Goal: Task Accomplishment & Management: Use online tool/utility

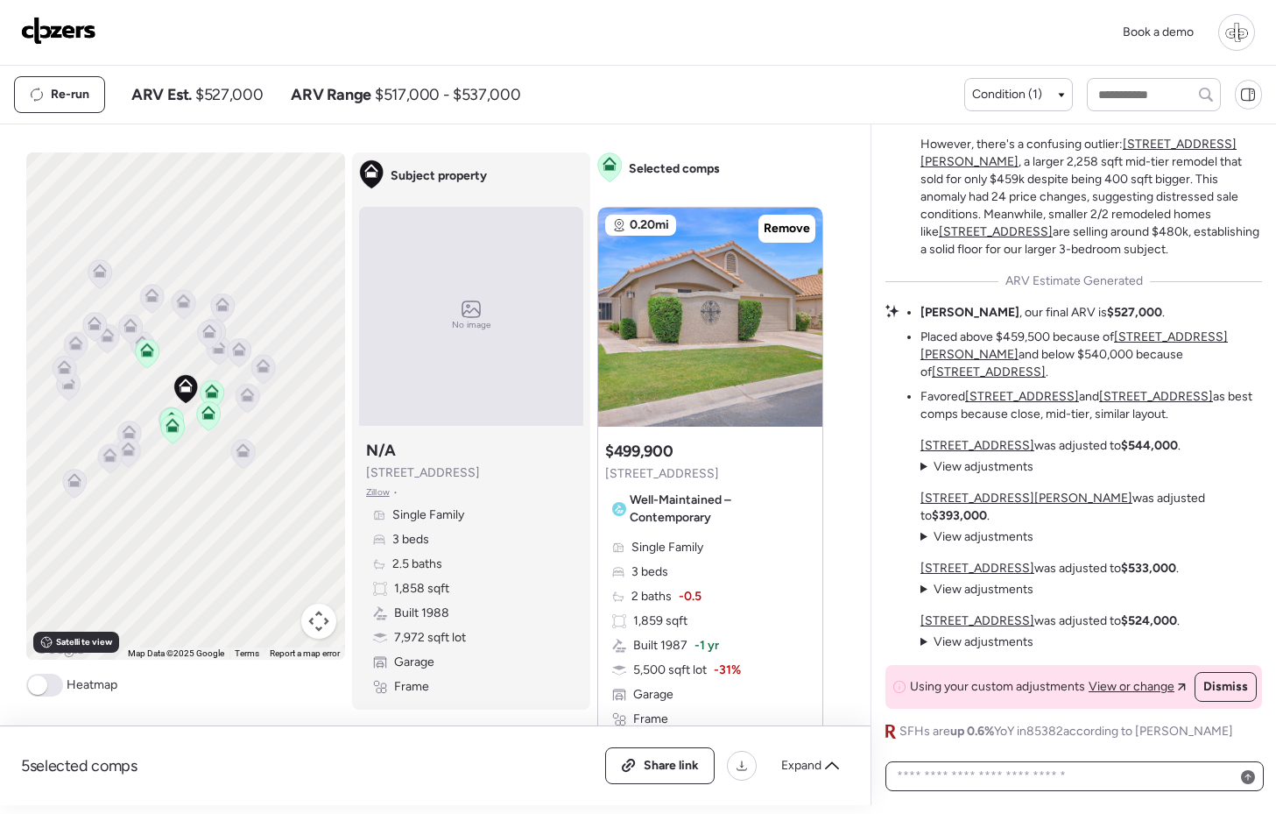
click at [1073, 774] on textarea at bounding box center [1074, 776] width 363 height 25
type textarea "**********"
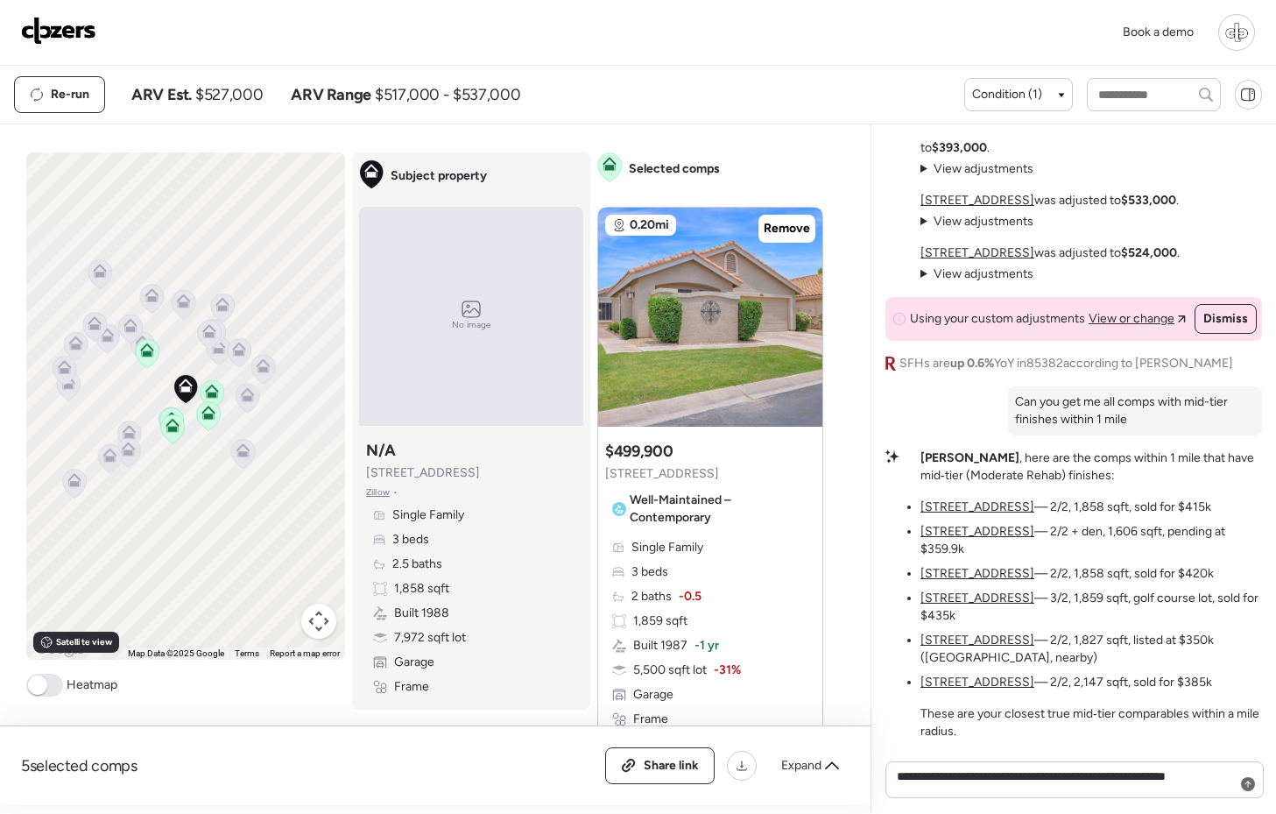
click at [945, 514] on u "[STREET_ADDRESS]" at bounding box center [977, 506] width 114 height 15
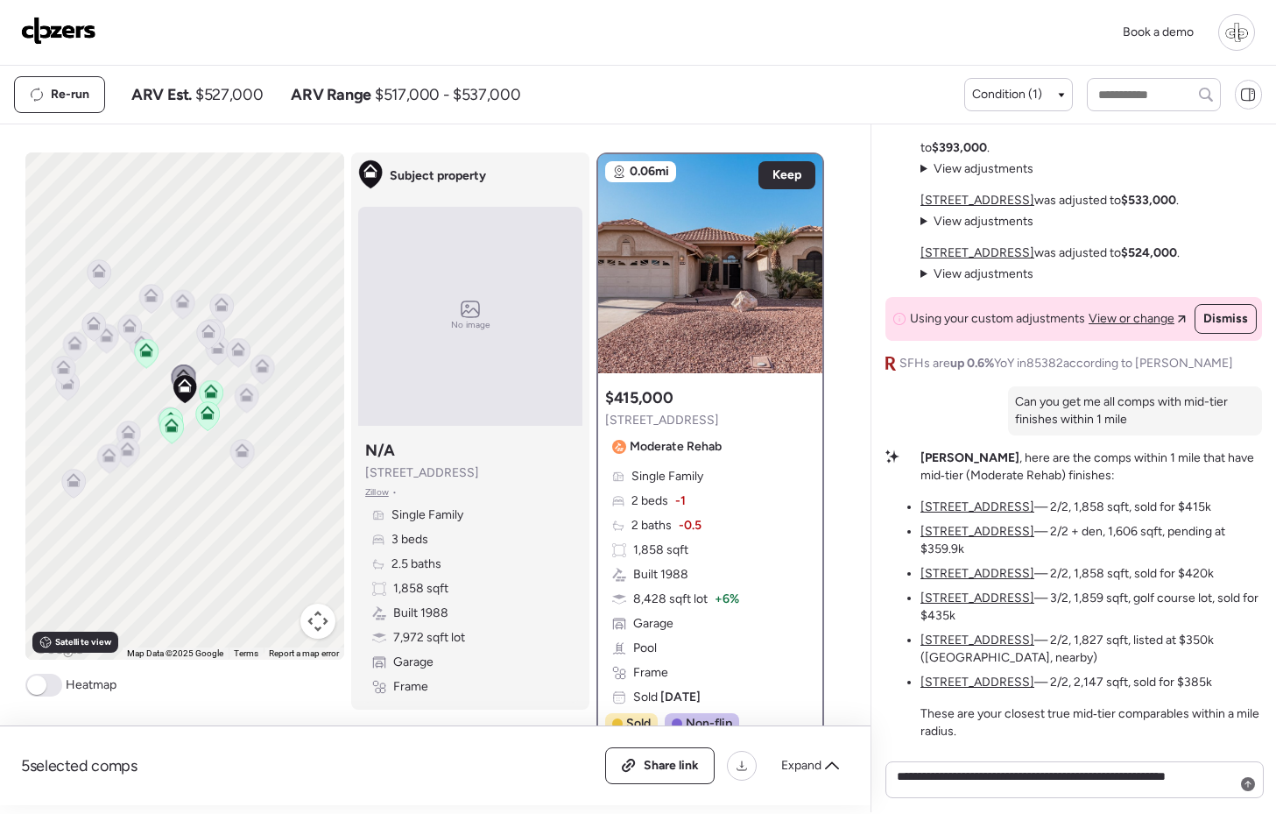
click at [945, 539] on u "[STREET_ADDRESS]" at bounding box center [977, 531] width 114 height 15
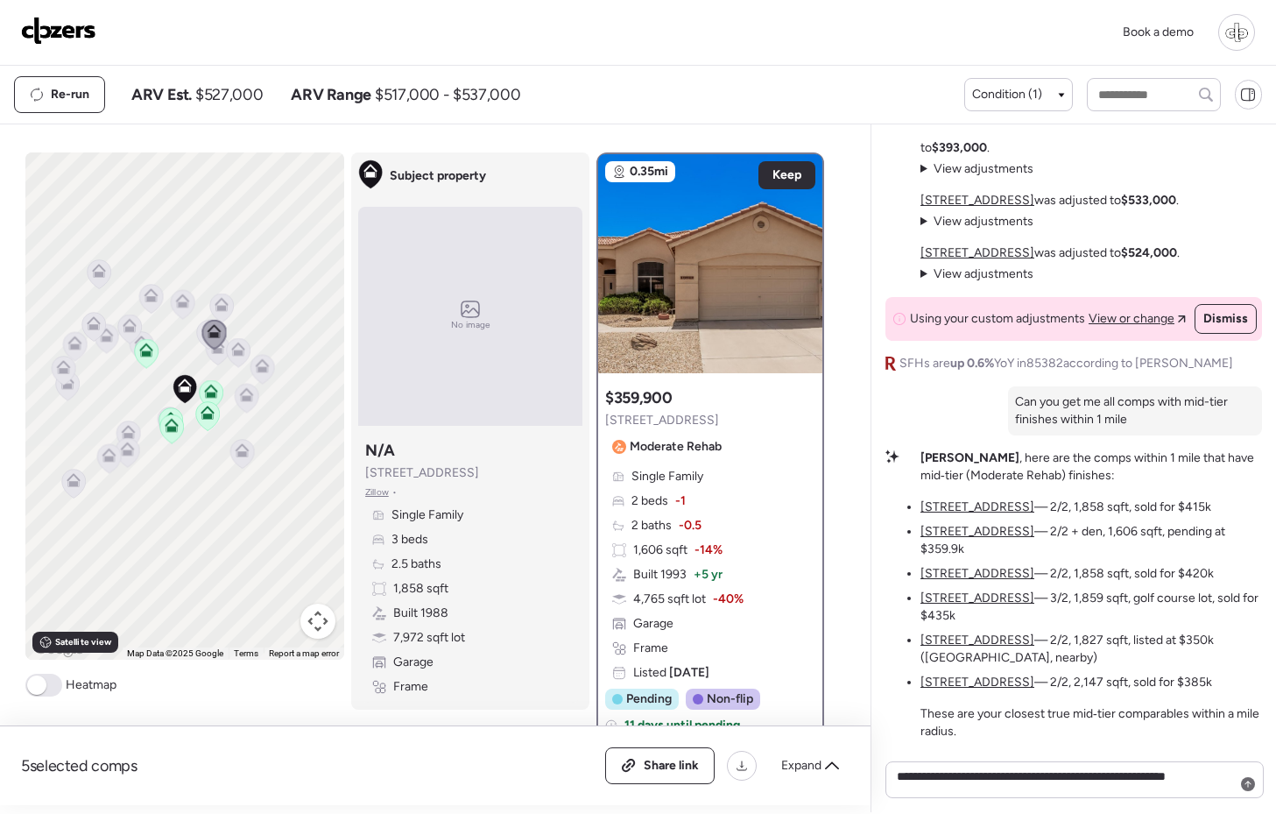
click at [948, 574] on u "[STREET_ADDRESS]" at bounding box center [977, 573] width 114 height 15
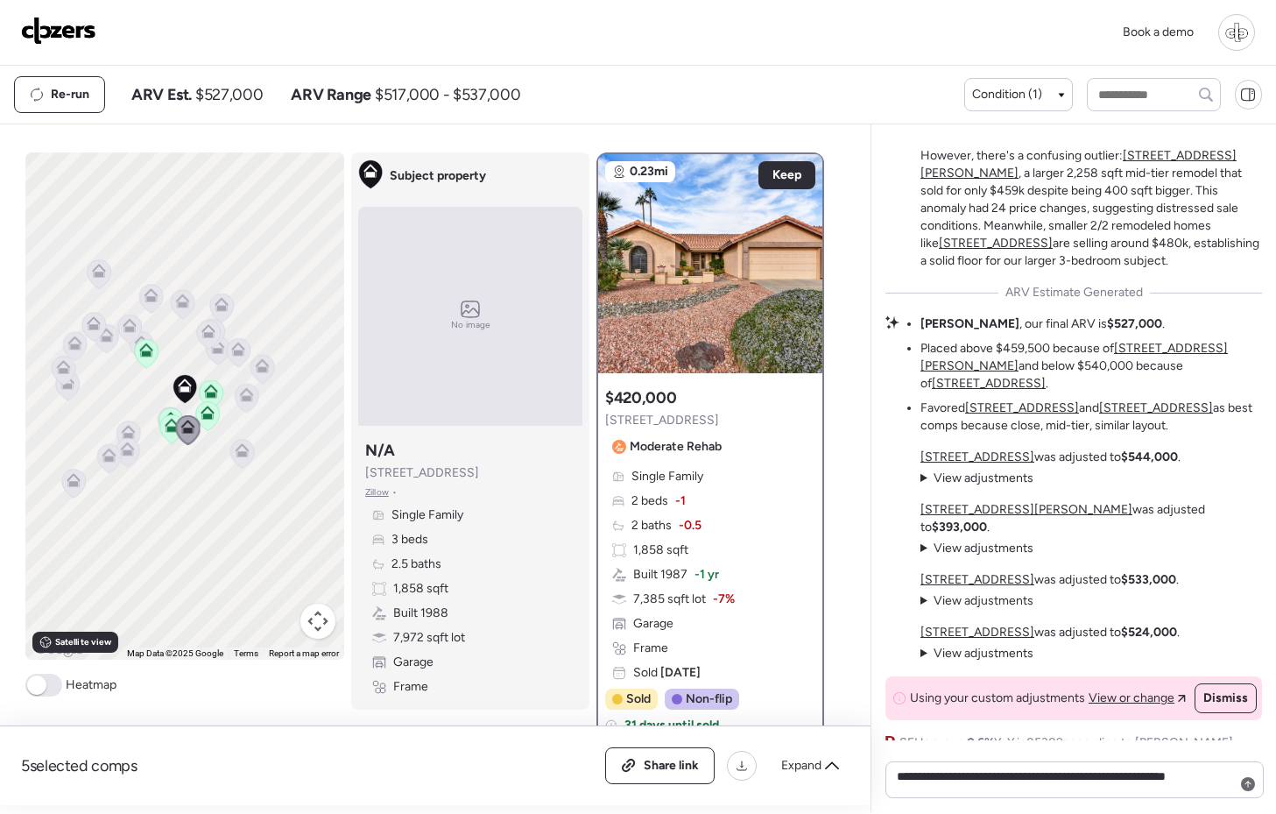
scroll to position [-381, 0]
click at [68, 102] on span "Re-run" at bounding box center [70, 95] width 39 height 18
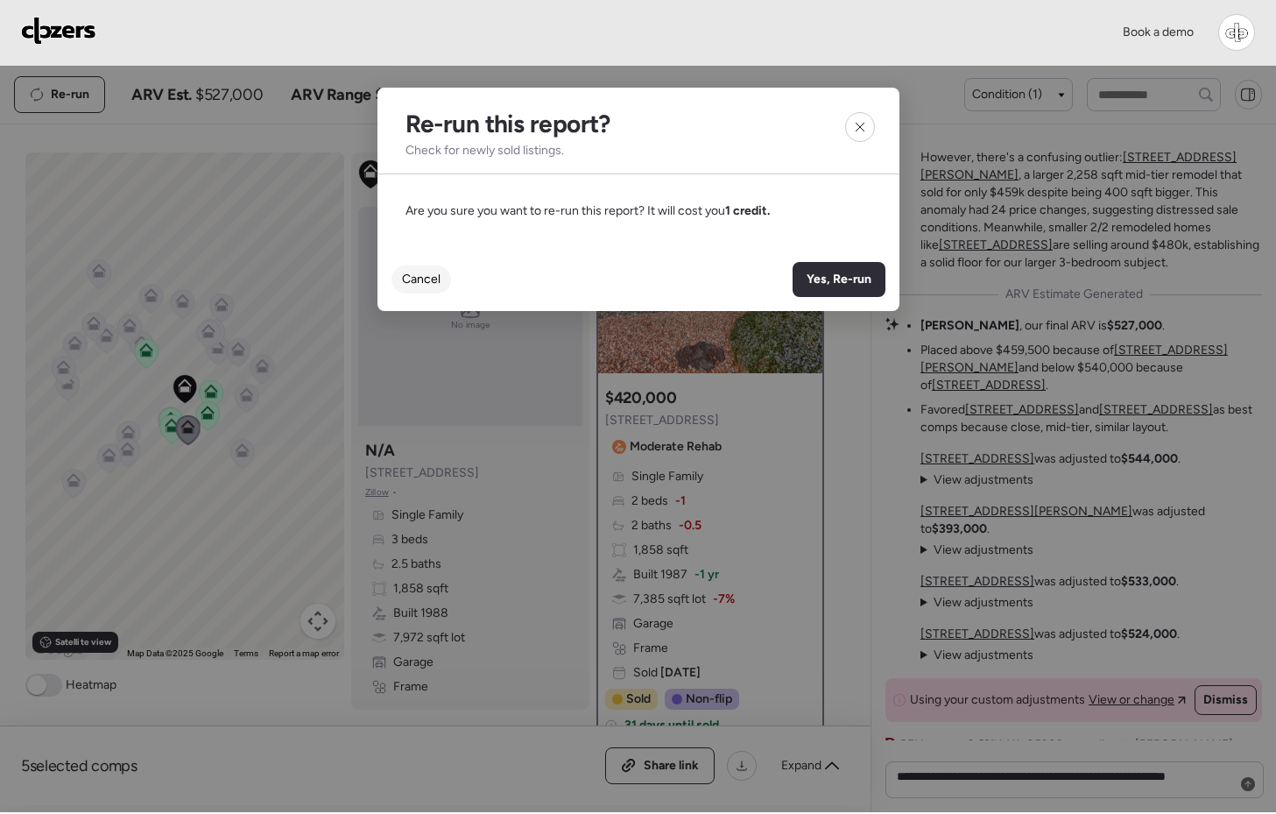
click at [419, 286] on span "Cancel" at bounding box center [421, 280] width 39 height 18
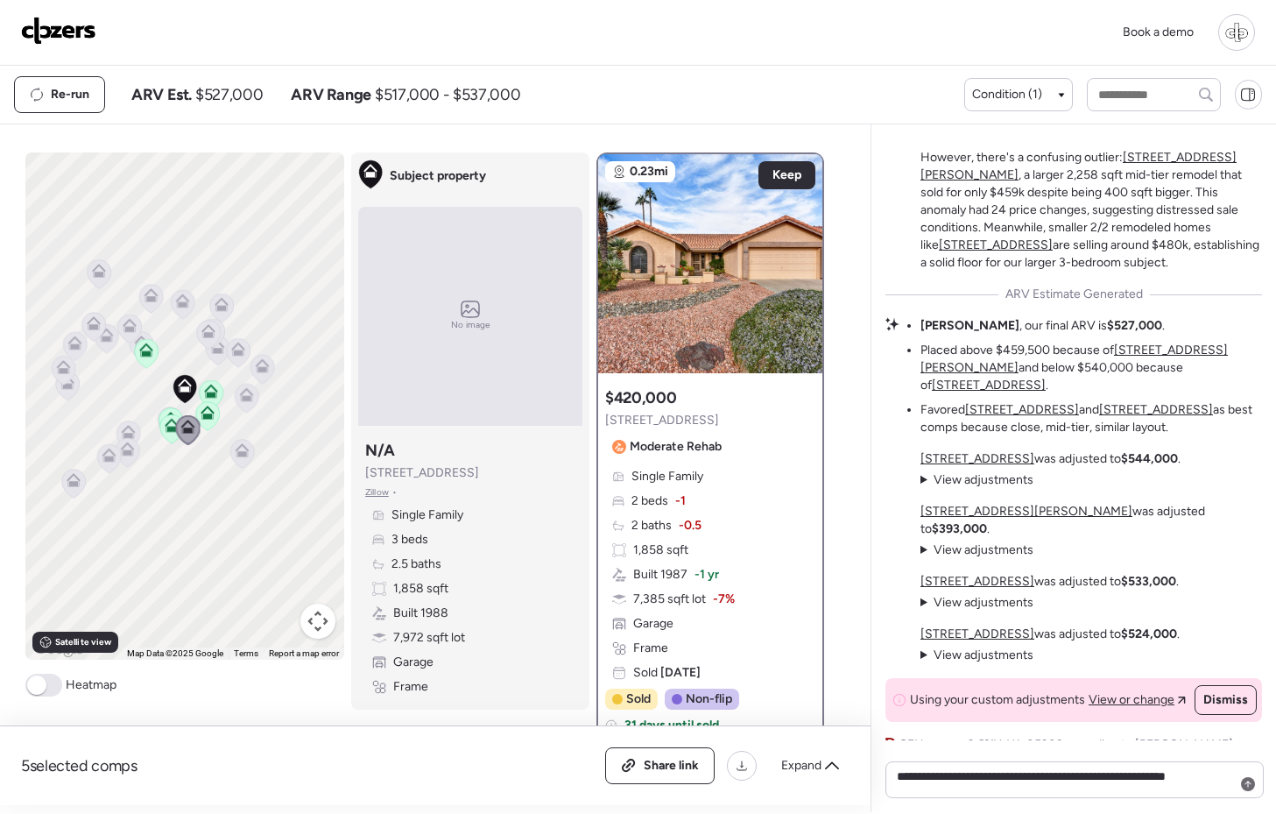
scroll to position [0, 0]
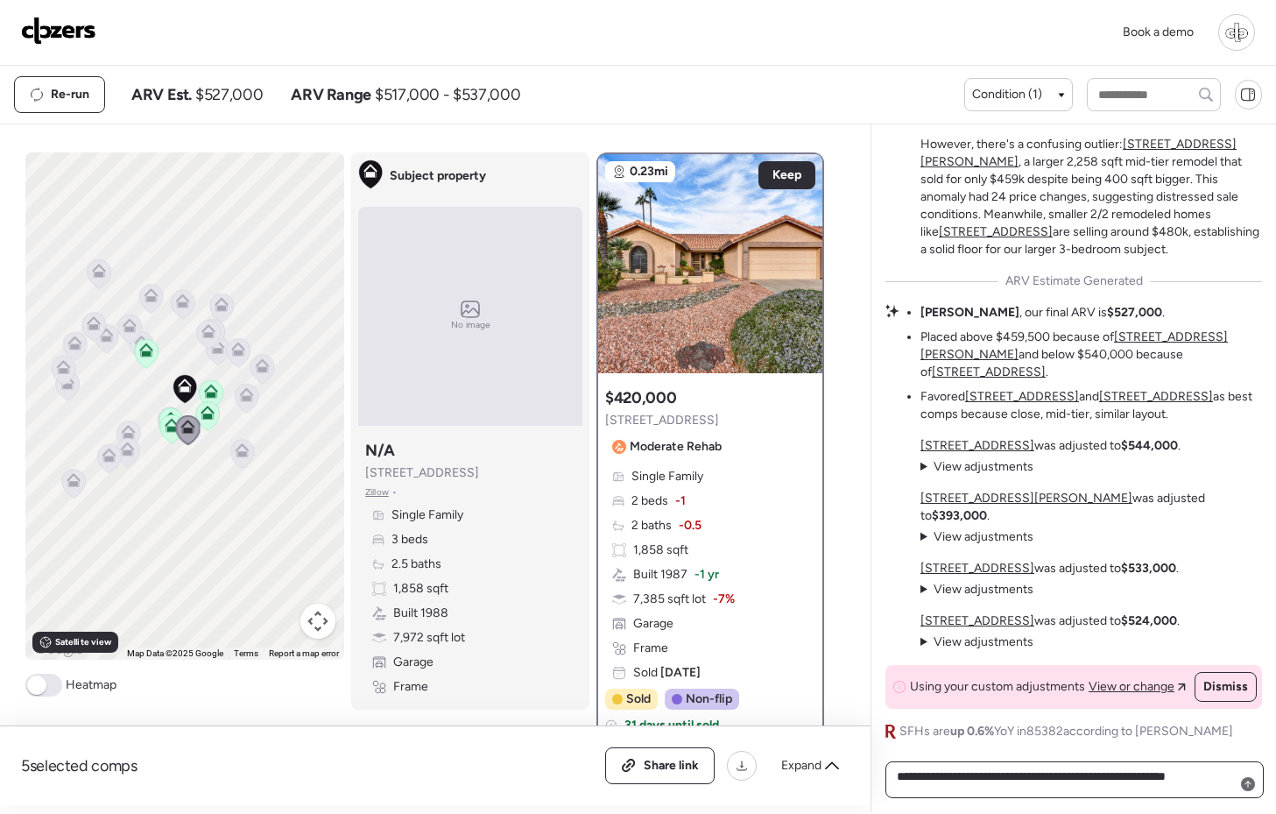
click at [988, 773] on textarea "**********" at bounding box center [1074, 780] width 363 height 32
type textarea "**********"
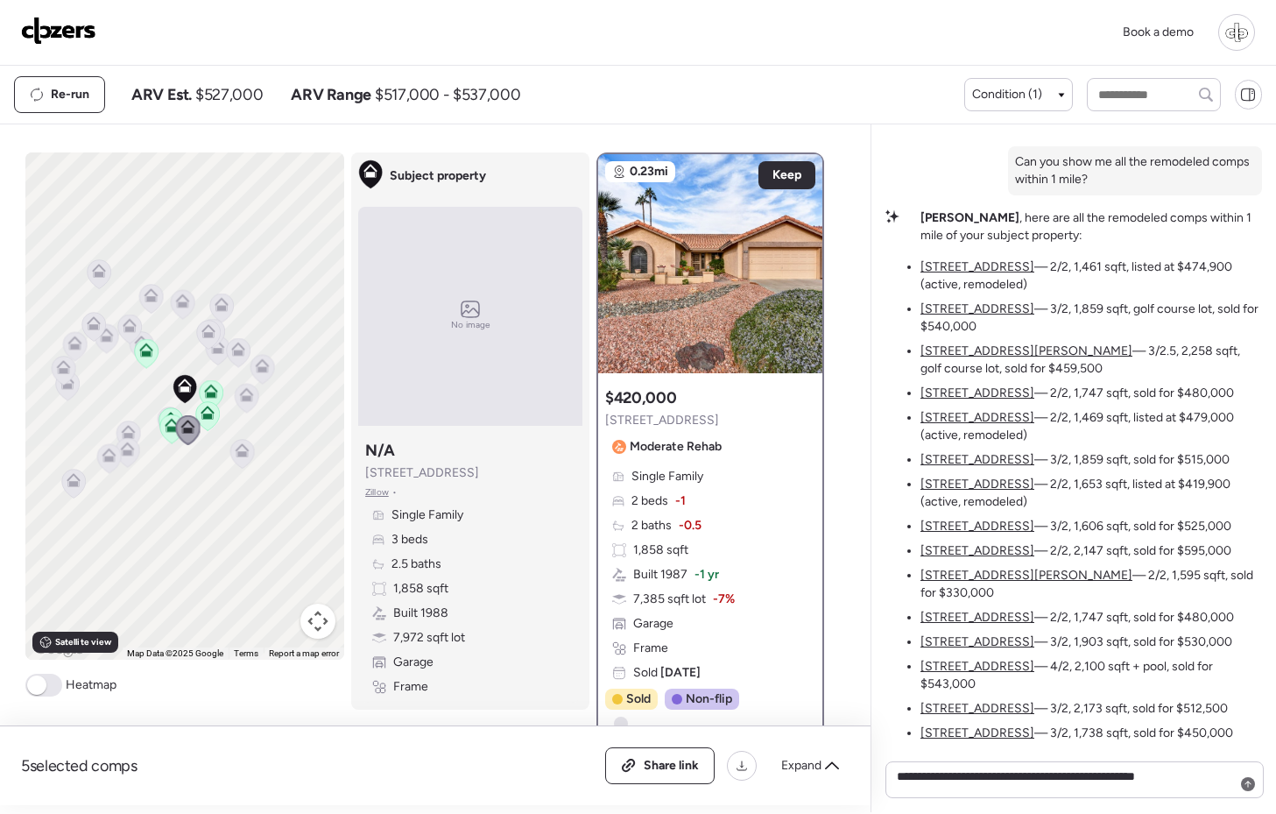
scroll to position [-414, 0]
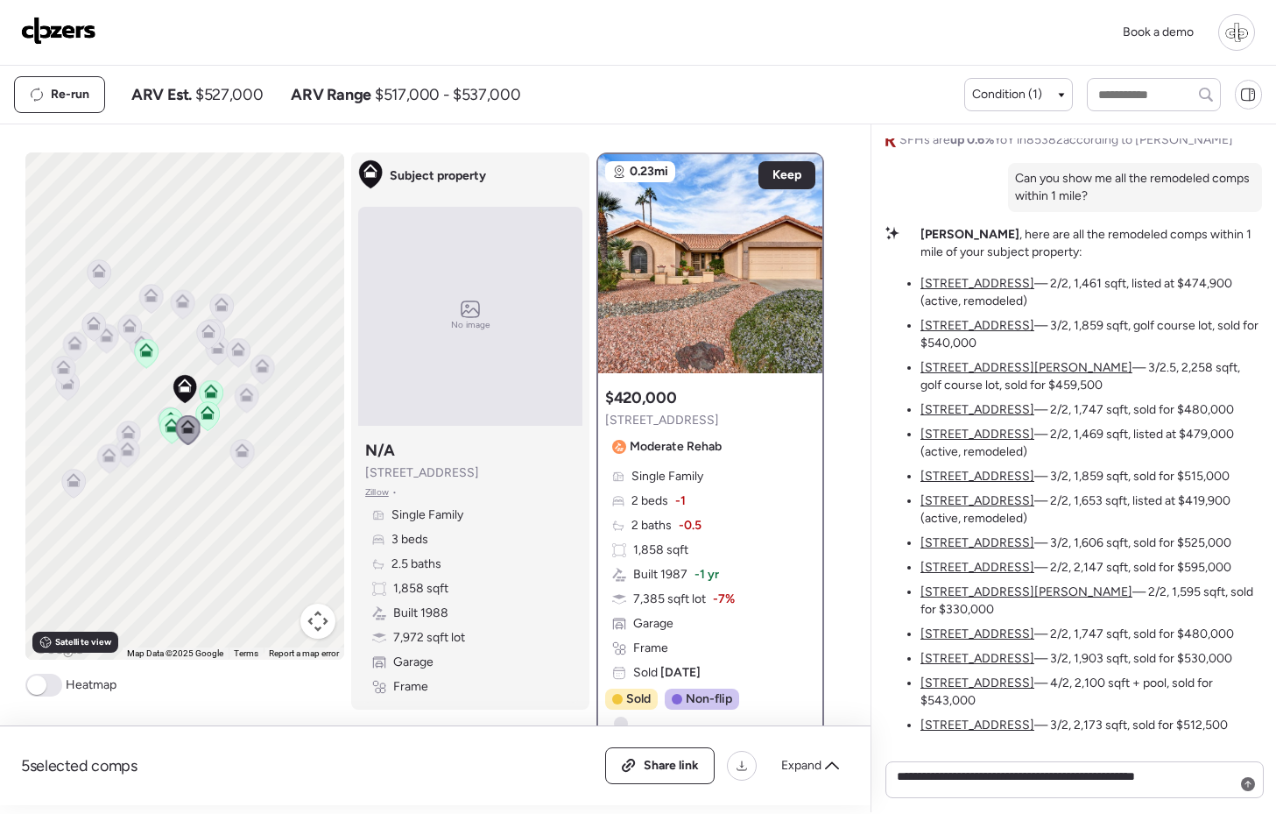
click at [974, 291] on u "[STREET_ADDRESS]" at bounding box center [977, 283] width 114 height 15
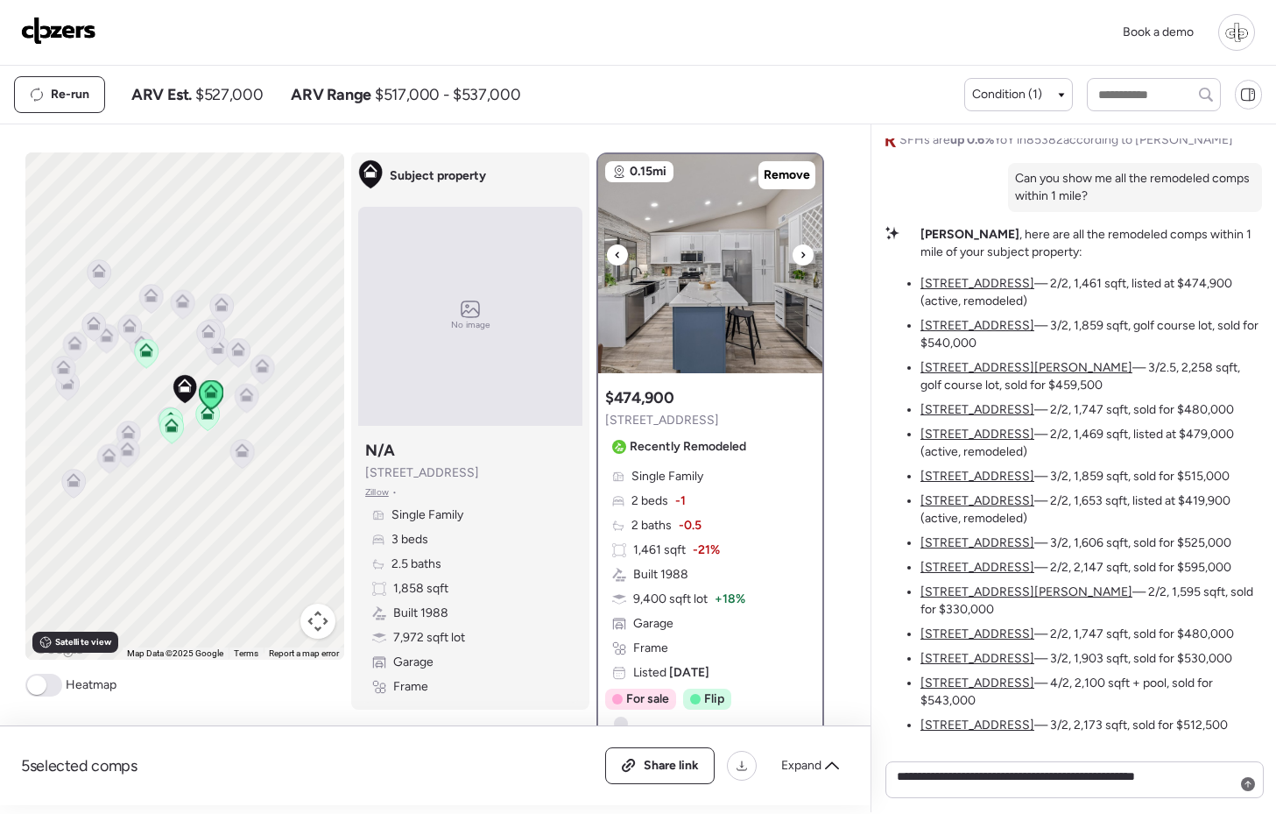
click at [802, 258] on icon at bounding box center [803, 254] width 7 height 21
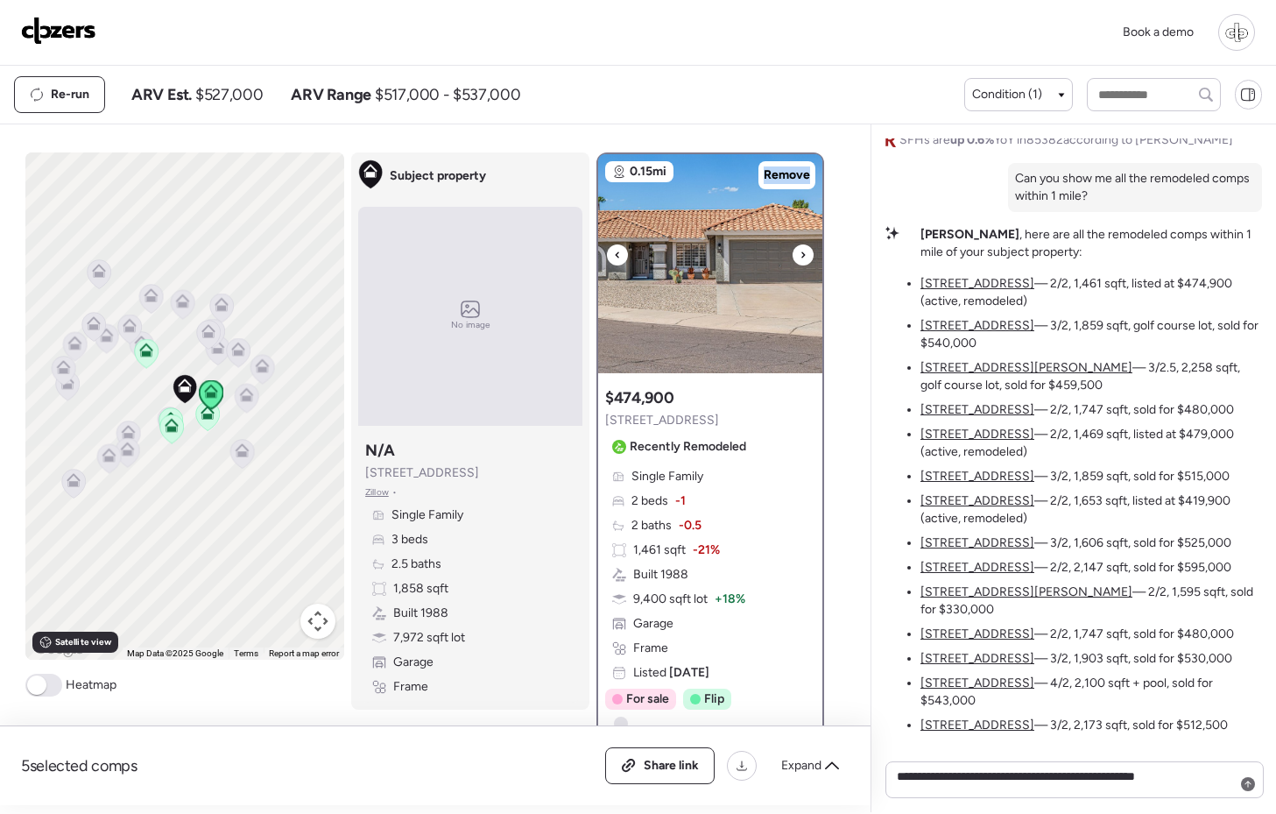
click at [802, 258] on icon at bounding box center [803, 254] width 7 height 21
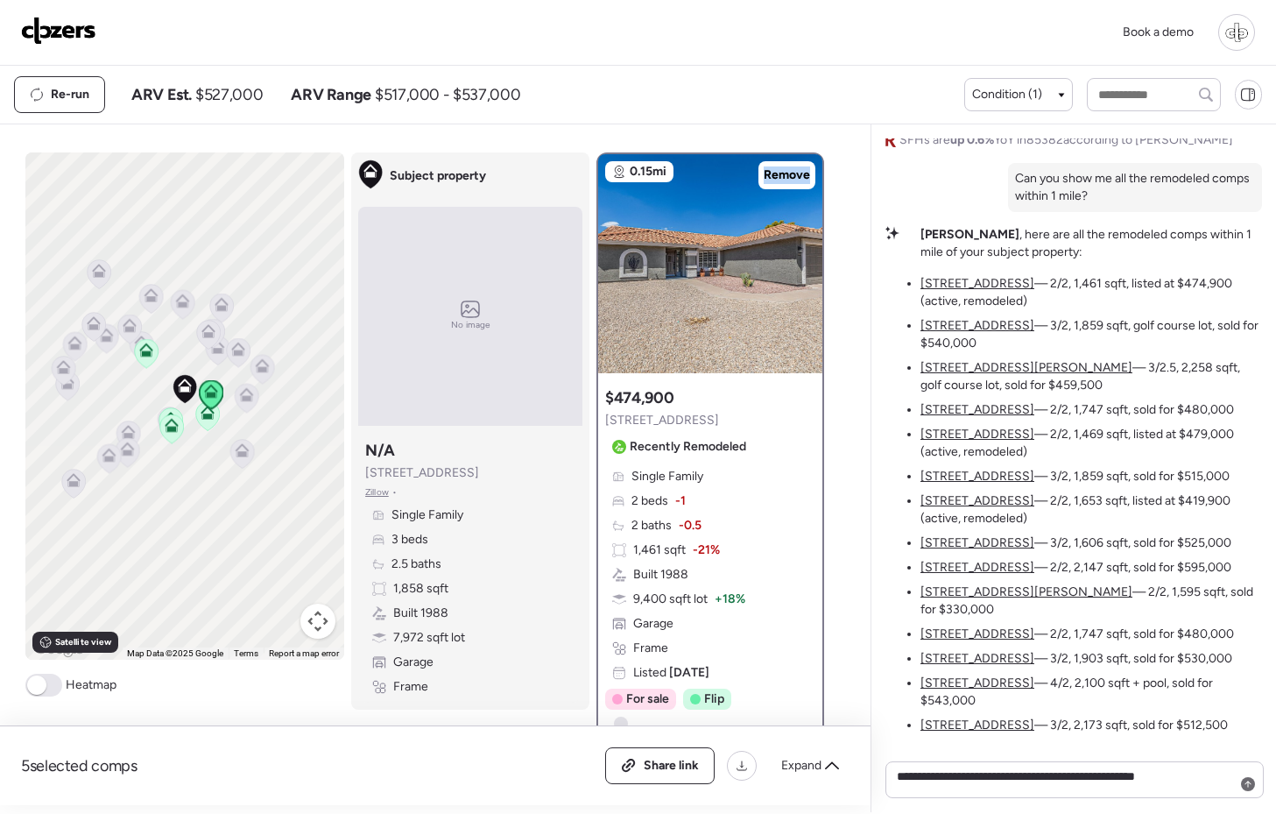
click at [935, 333] on u "[STREET_ADDRESS]" at bounding box center [977, 325] width 114 height 15
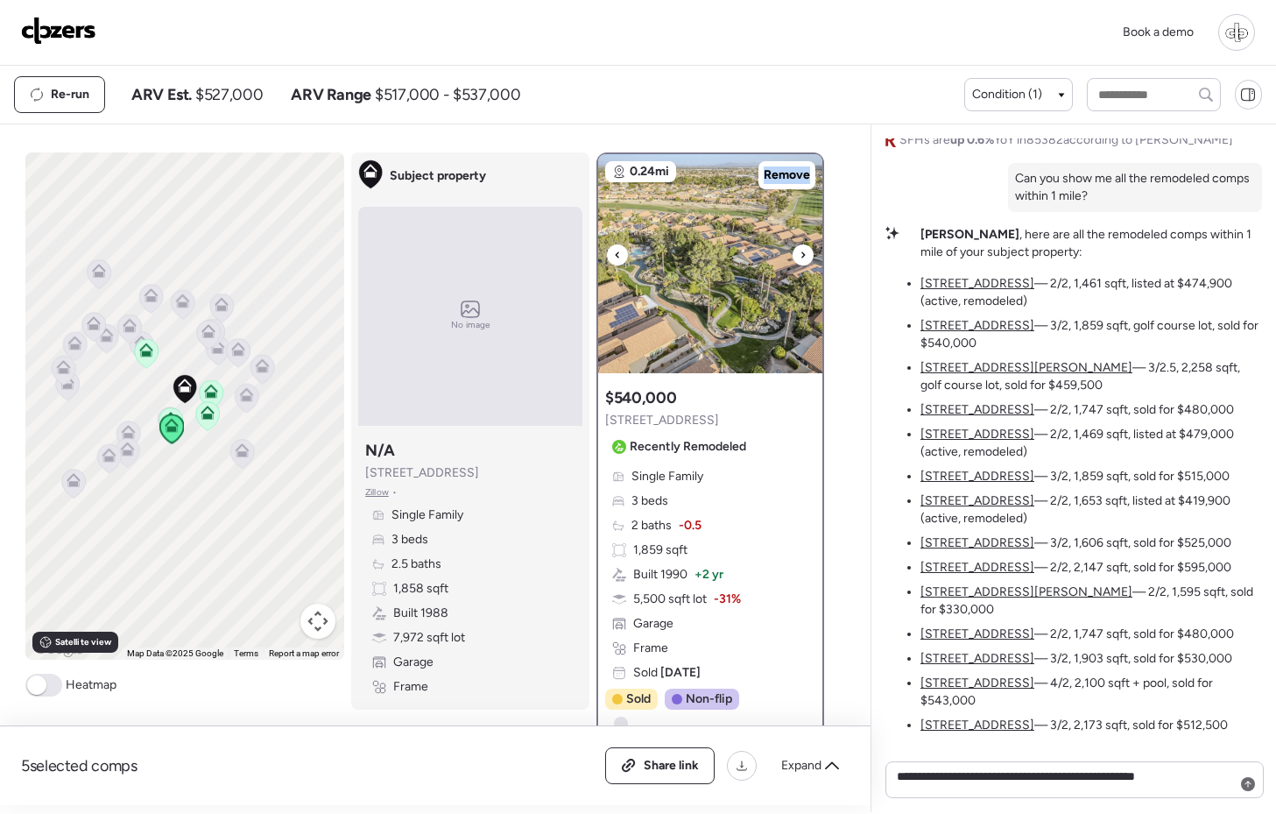
click at [797, 264] on img at bounding box center [710, 263] width 224 height 219
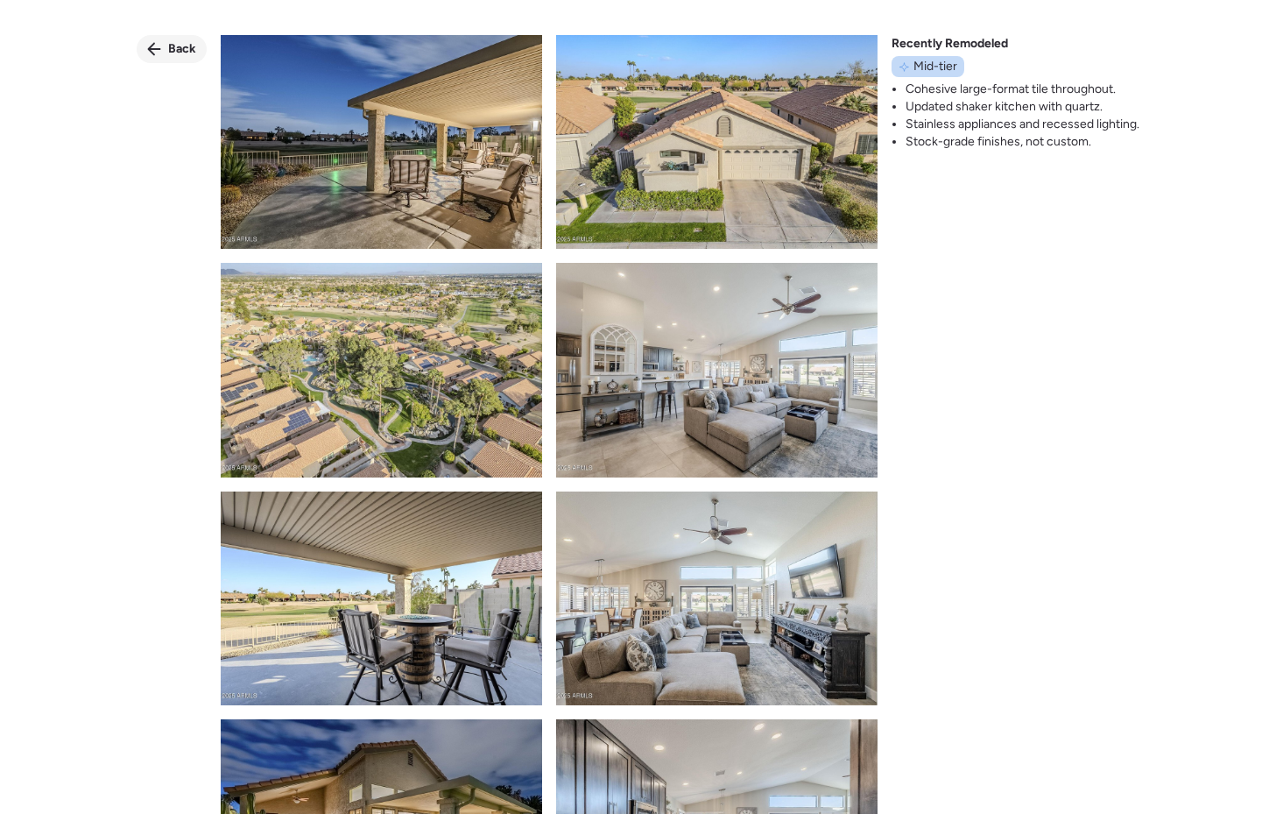
click at [154, 54] on icon at bounding box center [154, 49] width 13 height 13
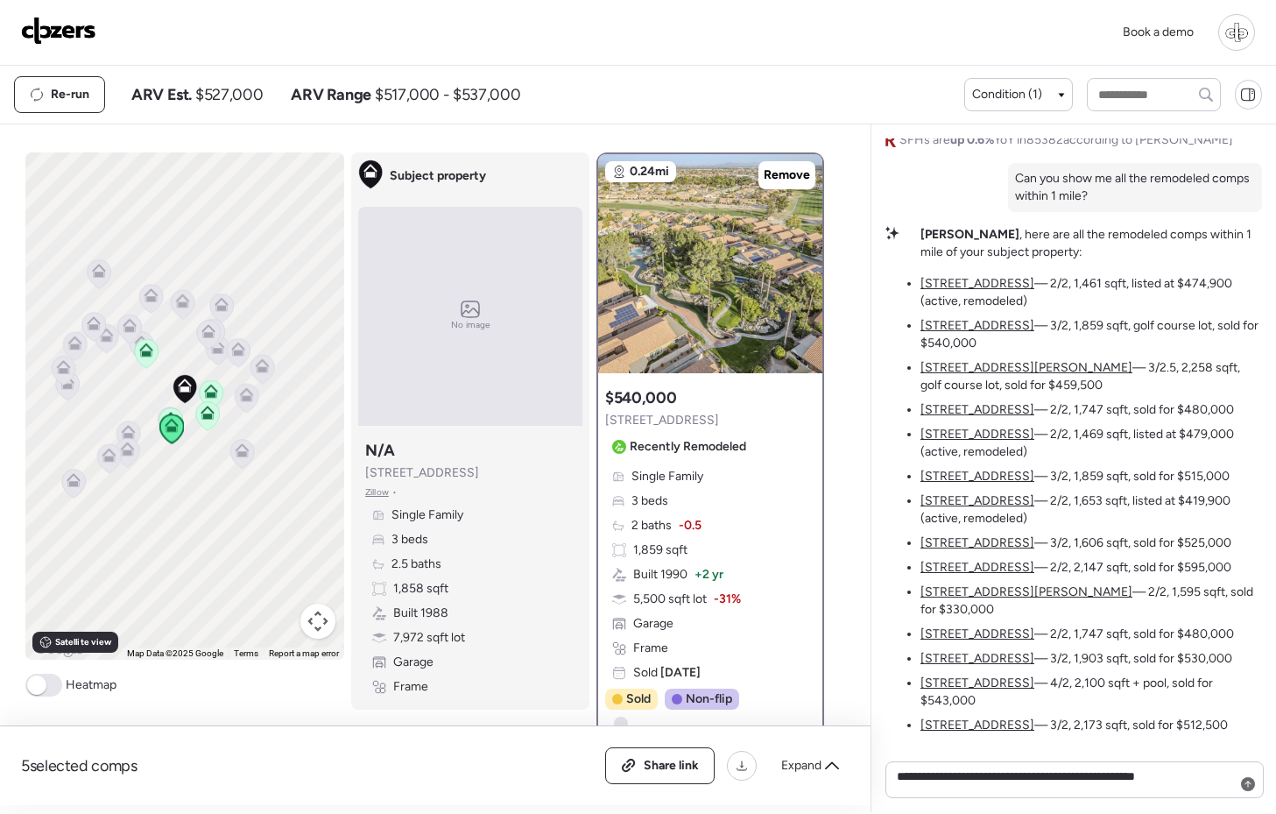
click at [944, 394] on li "9214 W Kerry Ln — 3/2.5, 2,258 sqft, golf course lot, sold for $459,500" at bounding box center [1091, 376] width 342 height 35
click at [944, 375] on u "[STREET_ADDRESS][PERSON_NAME]" at bounding box center [1026, 367] width 212 height 15
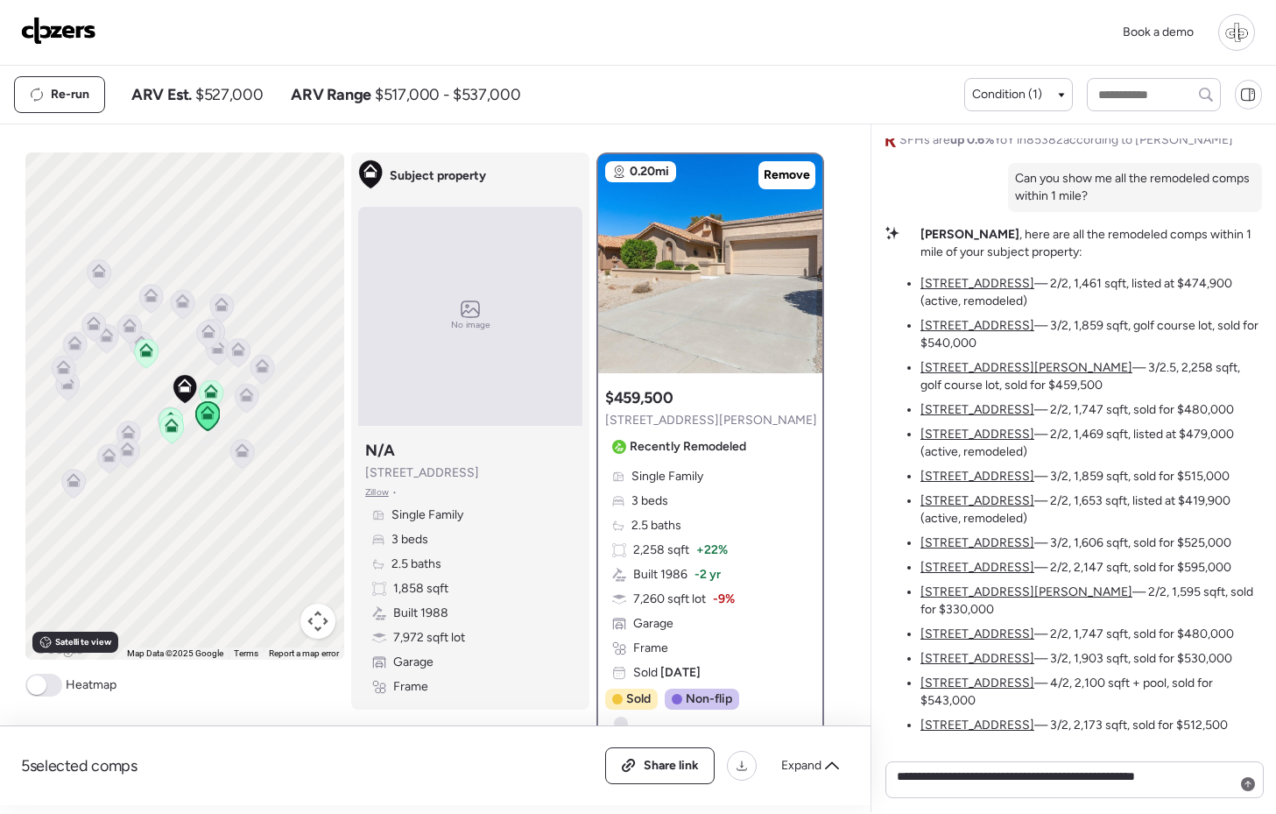
click at [946, 291] on u "[STREET_ADDRESS]" at bounding box center [977, 283] width 114 height 15
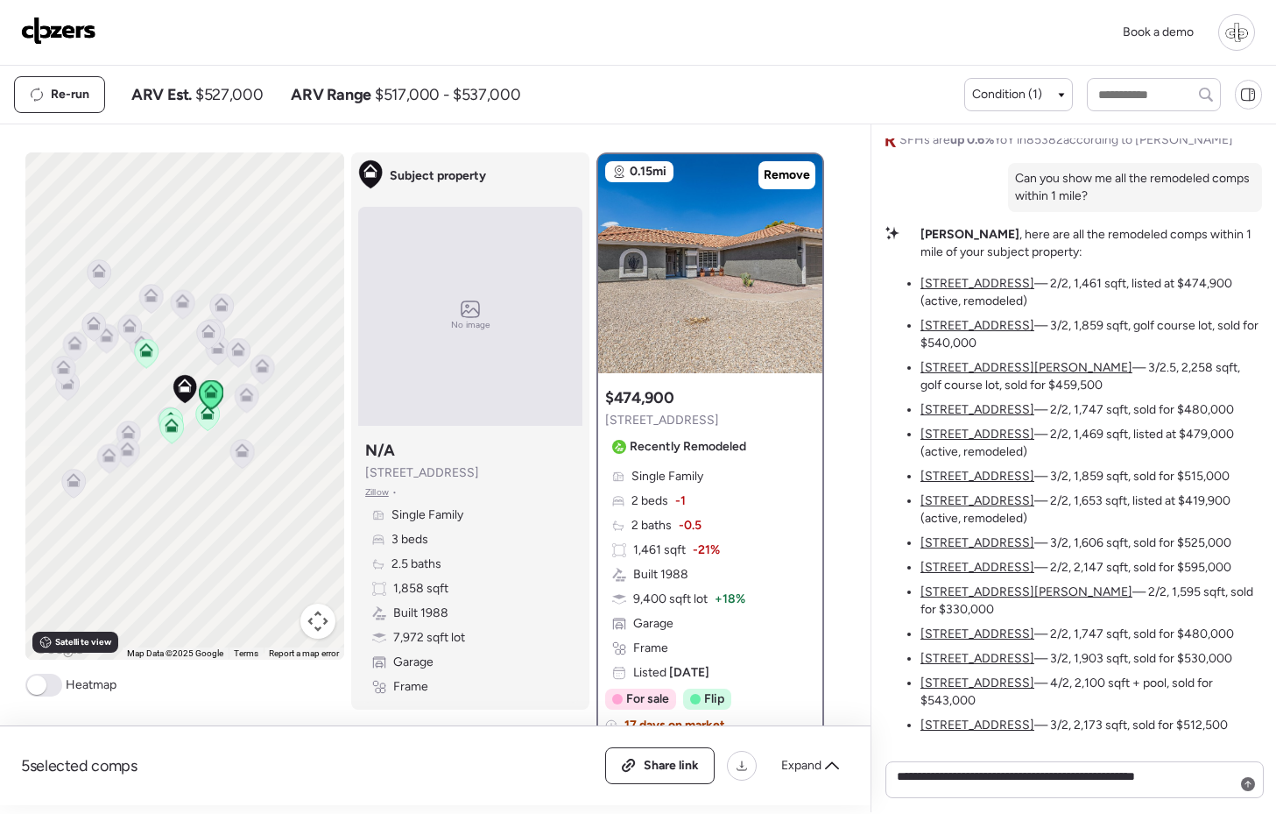
click at [943, 291] on u "[STREET_ADDRESS]" at bounding box center [977, 283] width 114 height 15
click at [942, 333] on u "[STREET_ADDRESS]" at bounding box center [977, 325] width 114 height 15
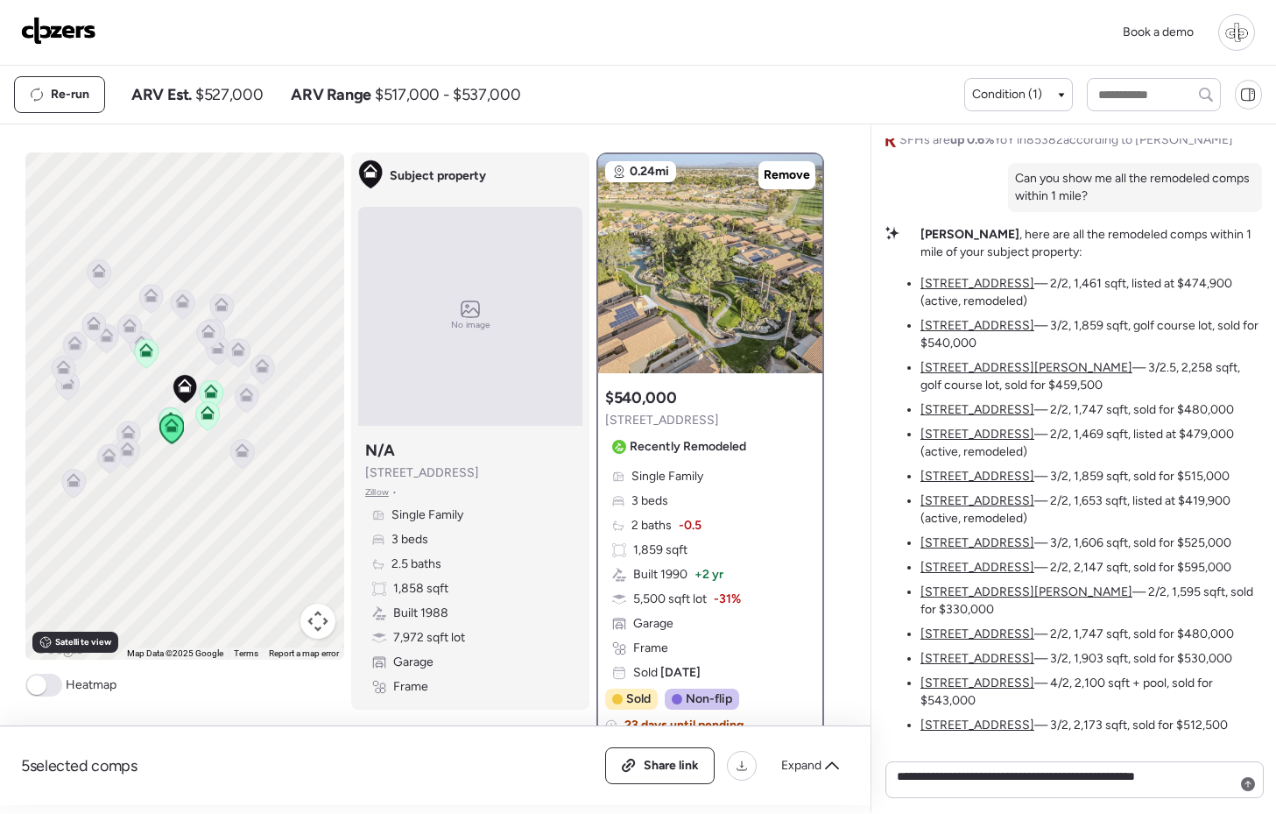
click at [946, 375] on u "[STREET_ADDRESS][PERSON_NAME]" at bounding box center [1026, 367] width 212 height 15
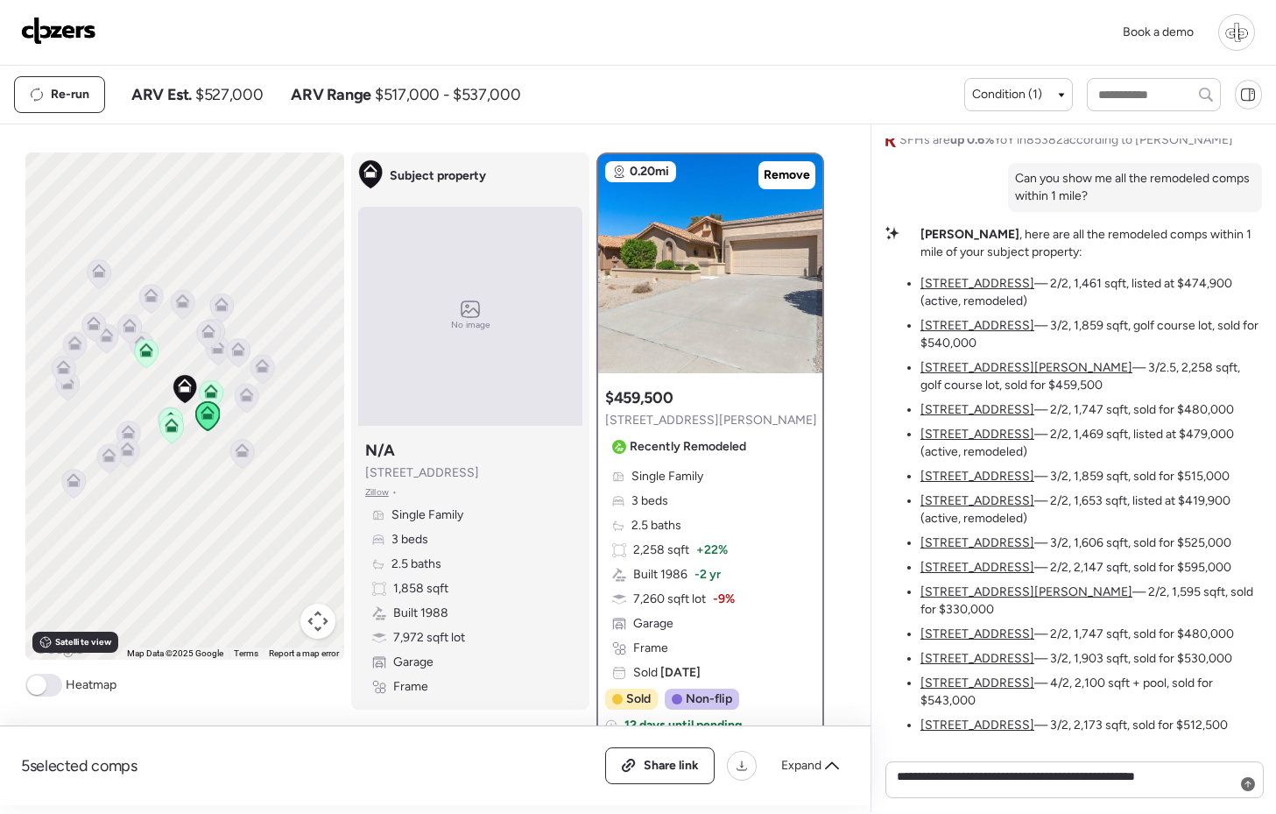
click at [946, 417] on u "[STREET_ADDRESS]" at bounding box center [977, 409] width 114 height 15
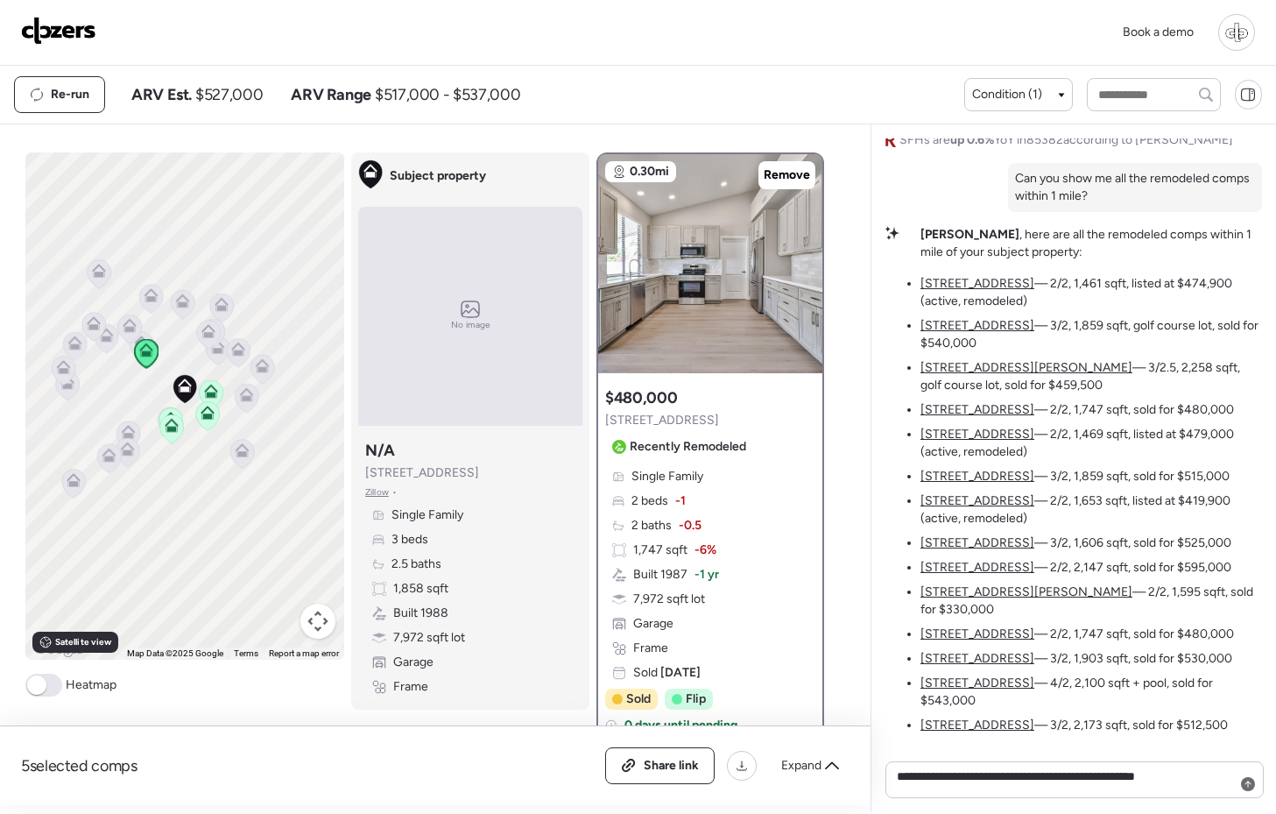
click at [949, 441] on u "[STREET_ADDRESS]" at bounding box center [977, 433] width 114 height 15
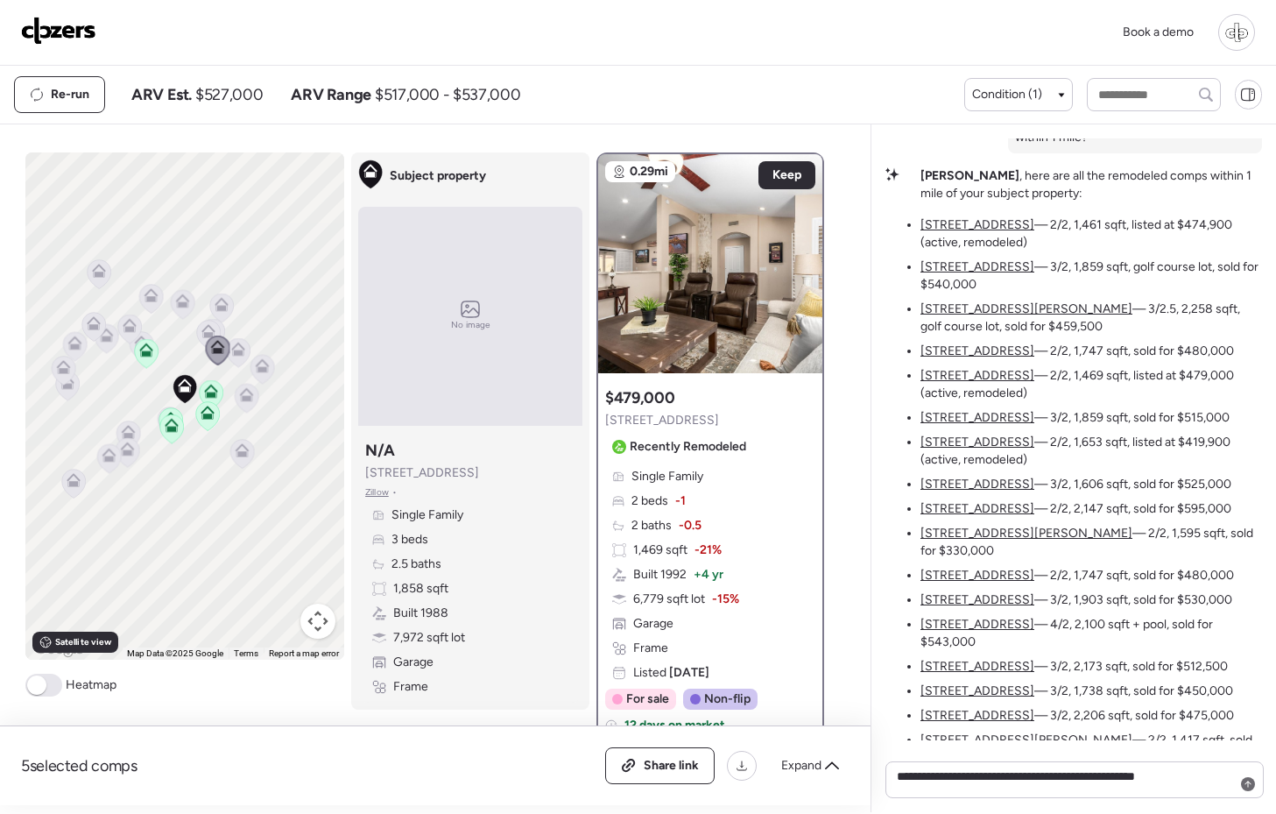
scroll to position [-349, 0]
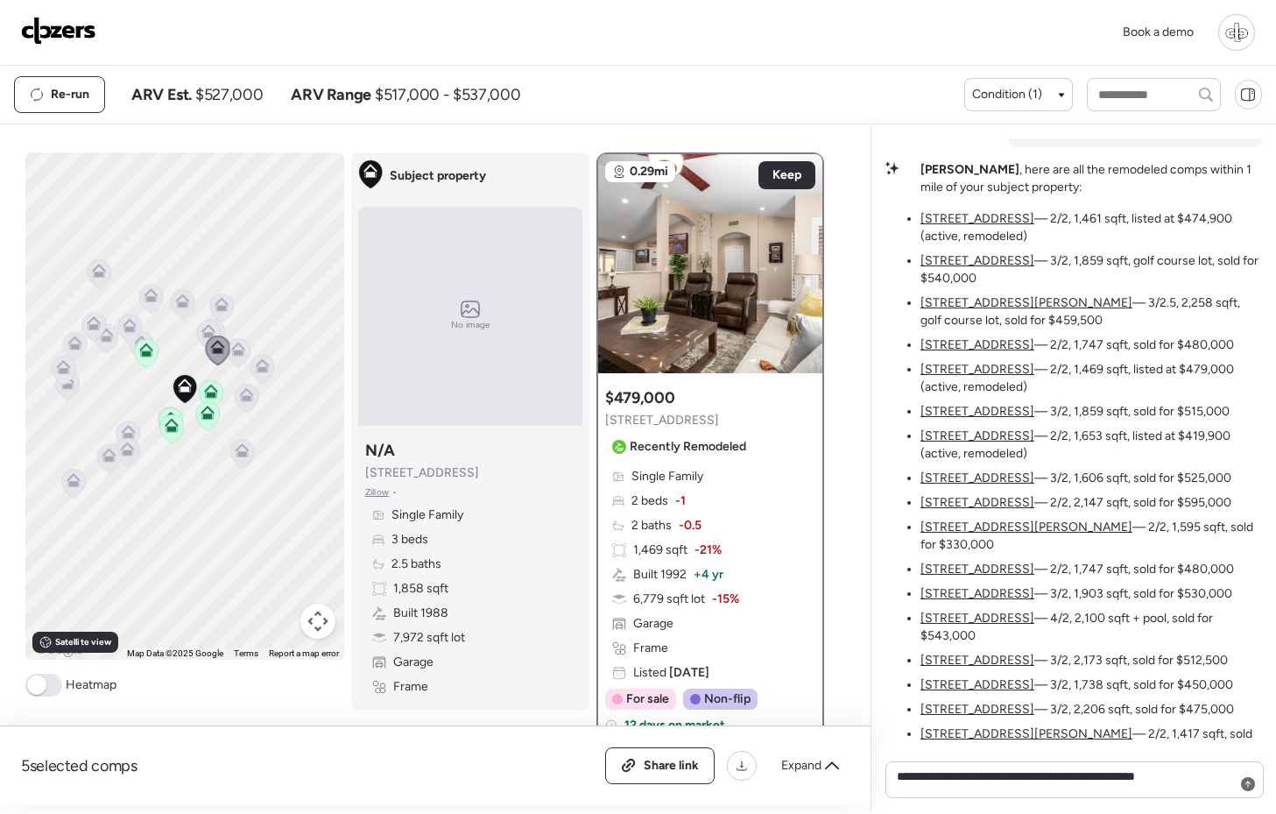
click at [947, 443] on u "[STREET_ADDRESS]" at bounding box center [977, 435] width 114 height 15
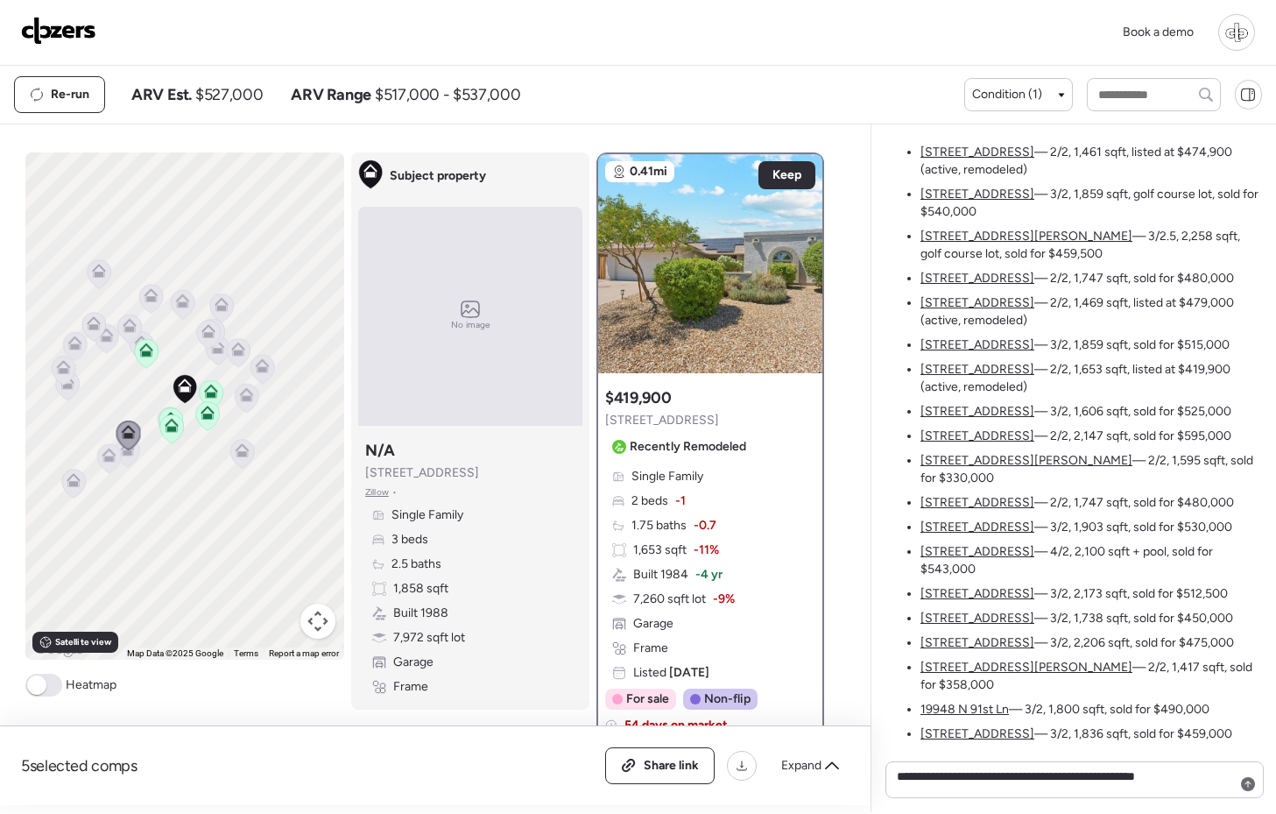
scroll to position [-277, 0]
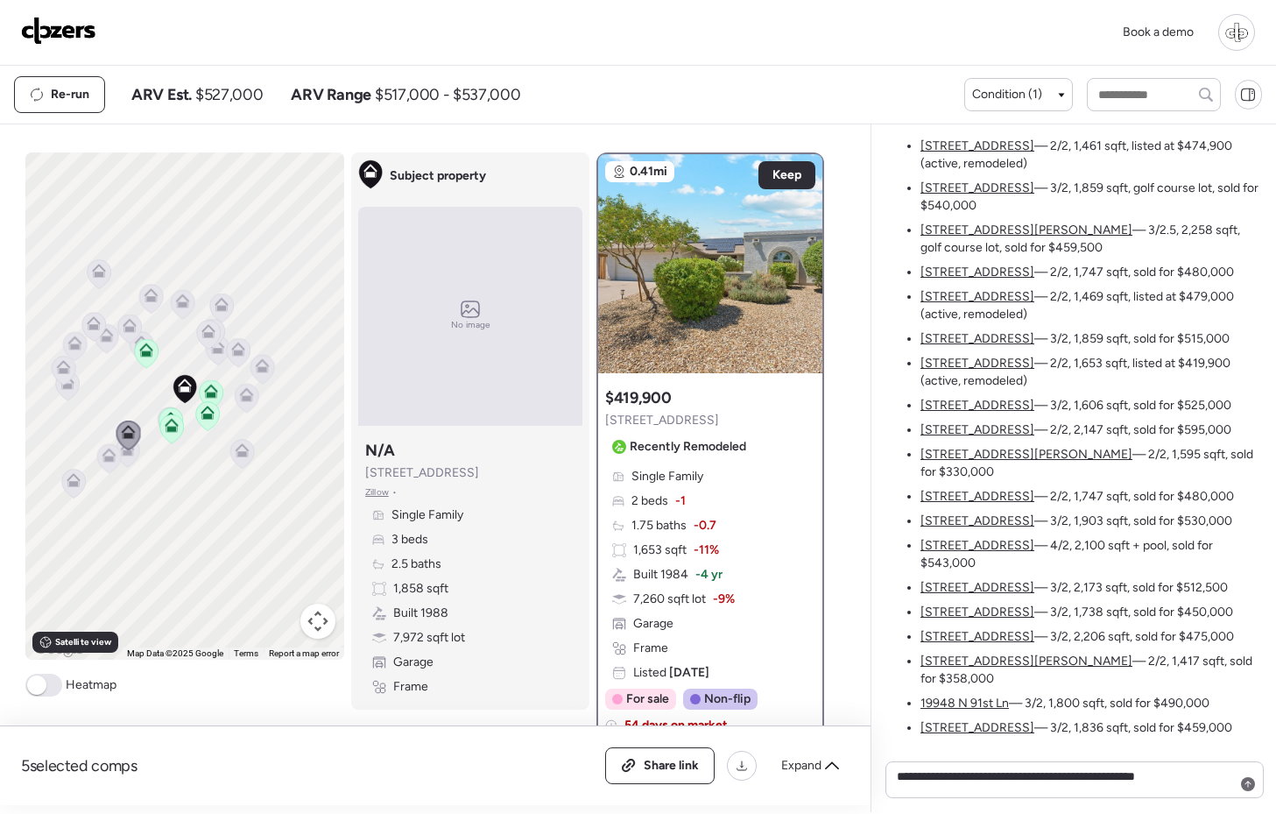
click at [946, 553] on u "[STREET_ADDRESS]" at bounding box center [977, 545] width 114 height 15
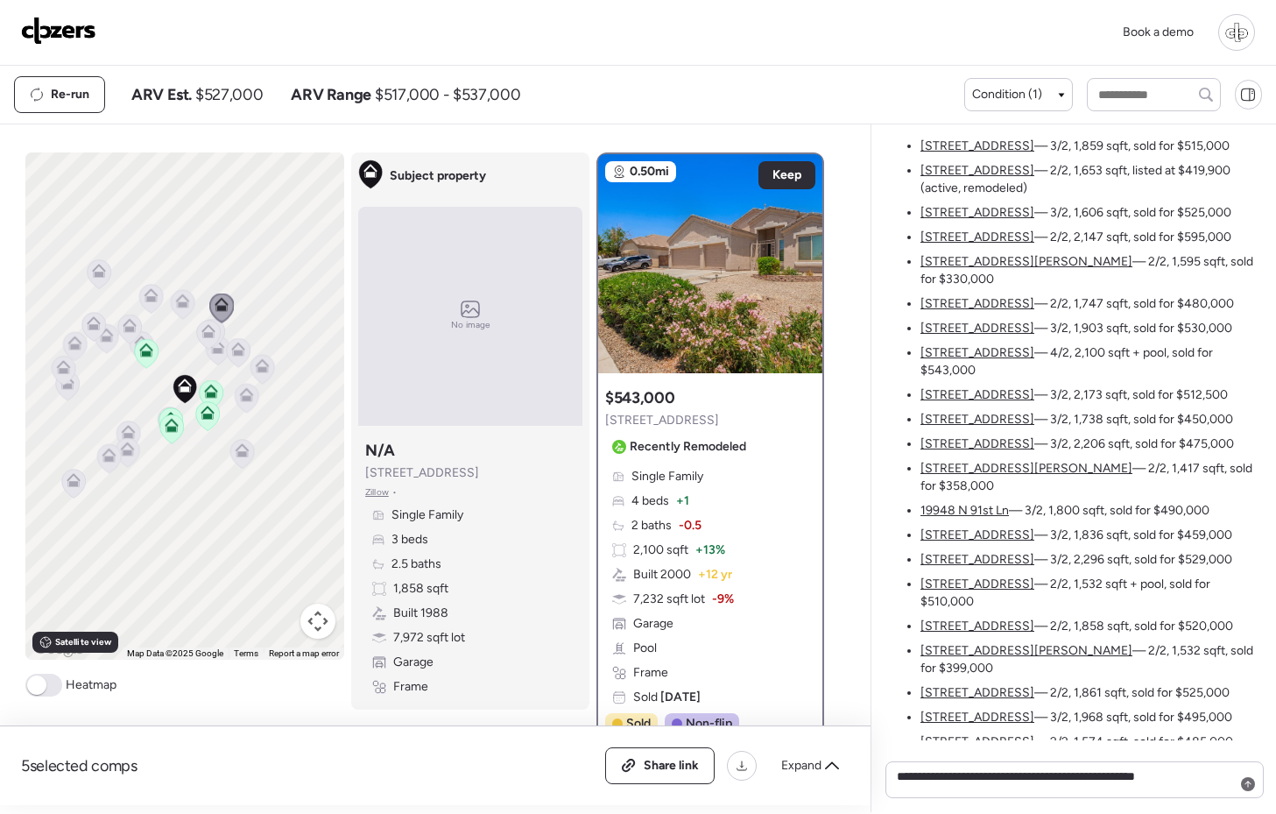
scroll to position [-63, 0]
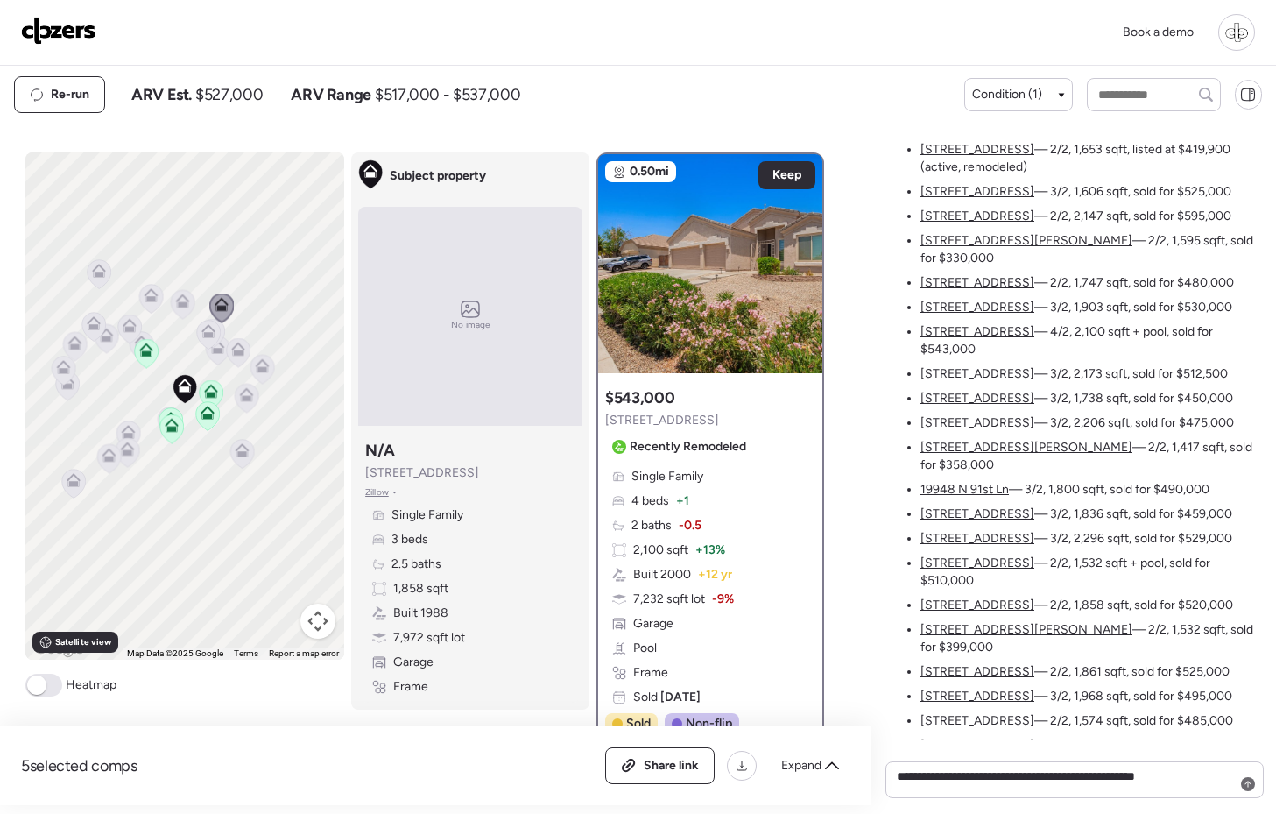
click at [945, 546] on u "[STREET_ADDRESS]" at bounding box center [977, 538] width 114 height 15
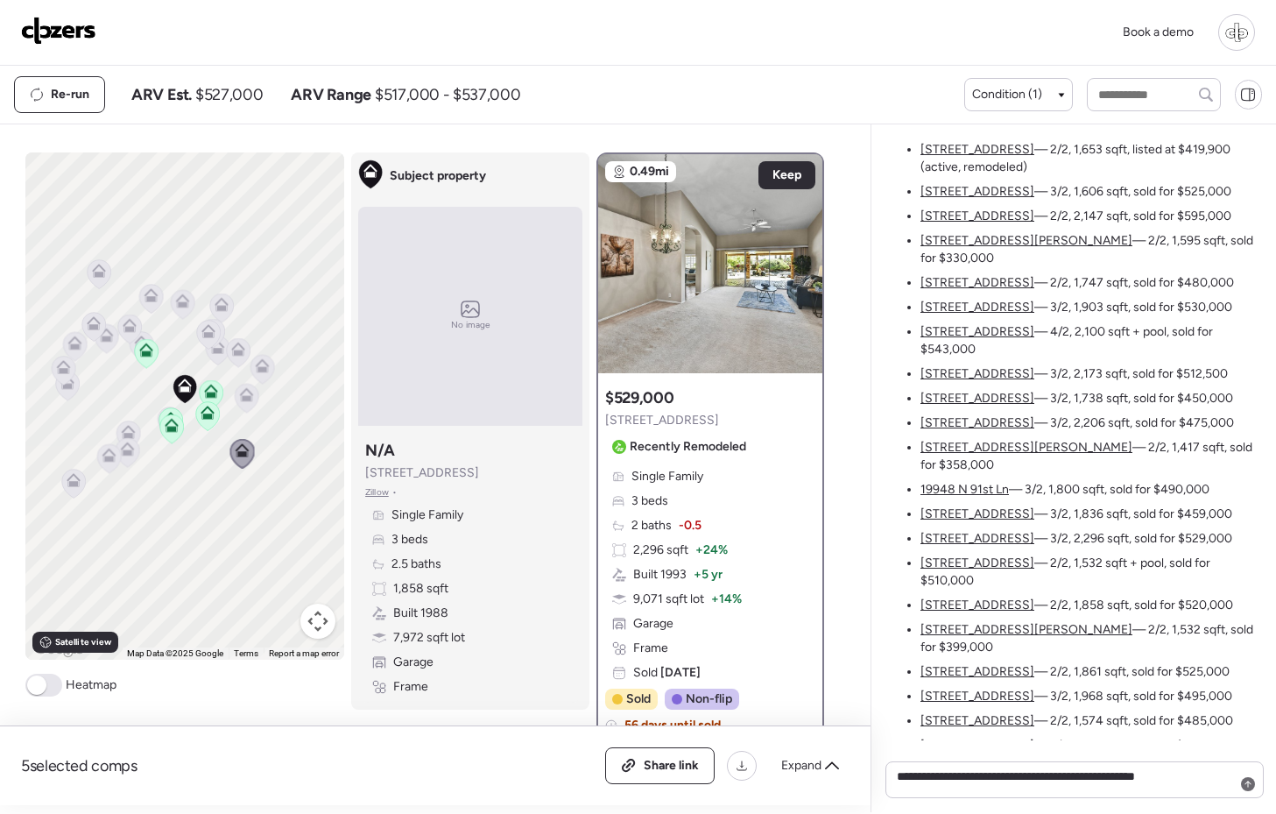
click at [949, 570] on u "[STREET_ADDRESS]" at bounding box center [977, 562] width 114 height 15
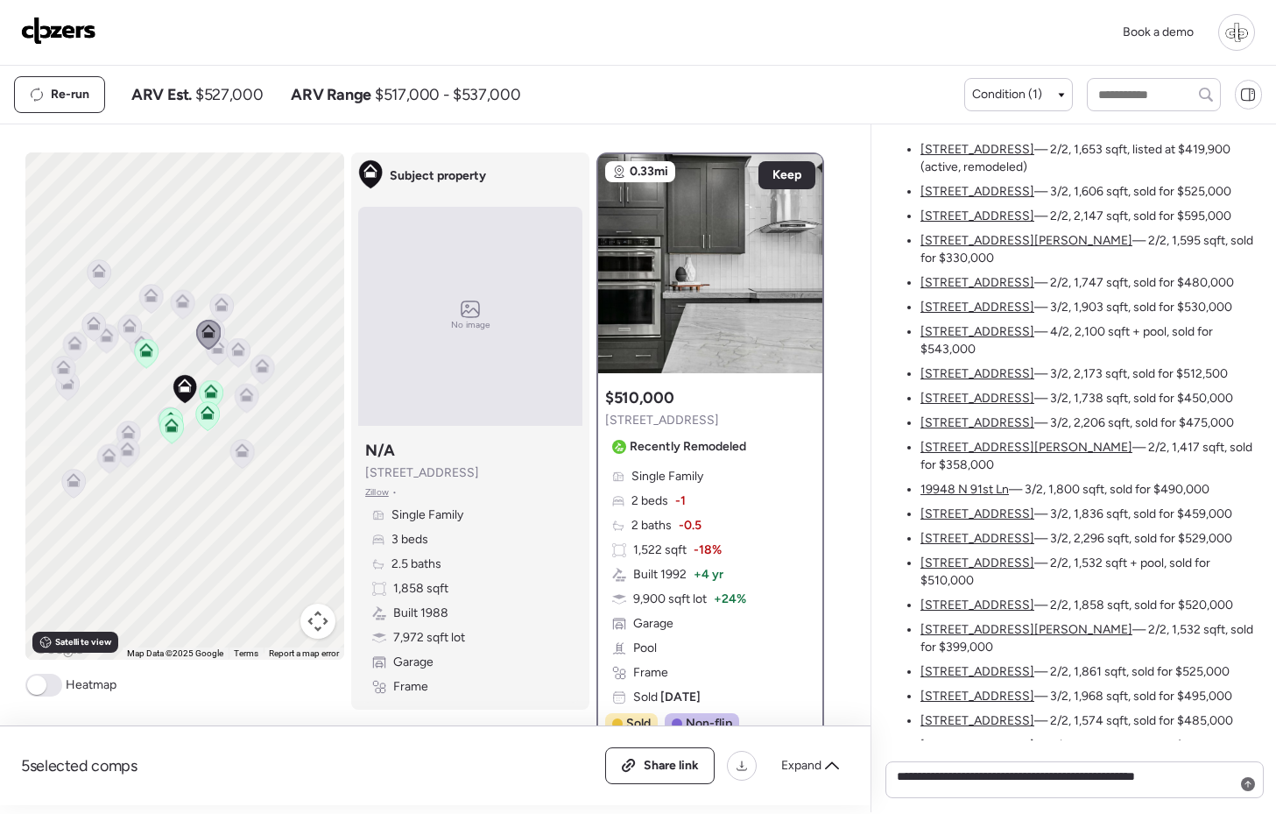
click at [950, 612] on u "[STREET_ADDRESS]" at bounding box center [977, 604] width 114 height 15
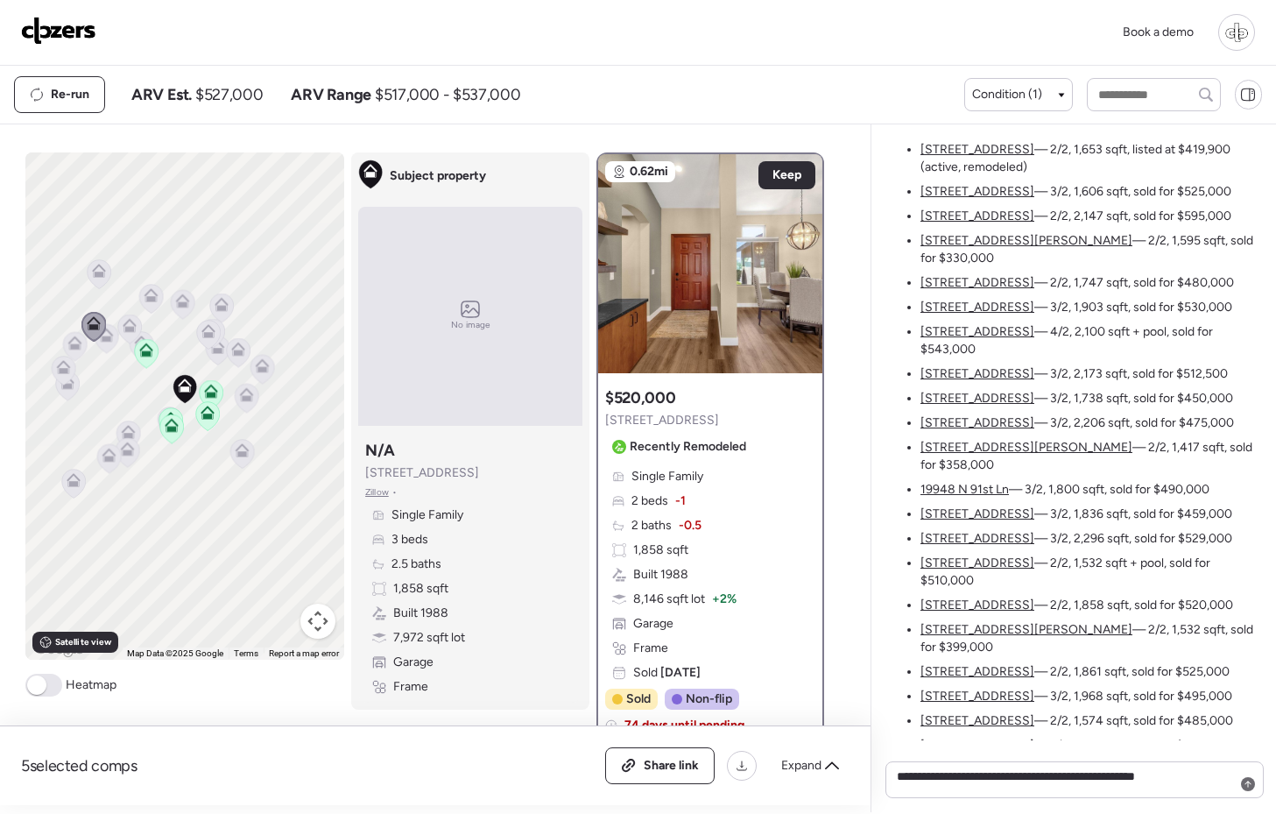
click at [952, 657] on ul "9152 W Oraibi Dr — 2/2, 1,461 sqft, listed at $474,900 (active, remodeled) 9409…" at bounding box center [1091, 339] width 342 height 830
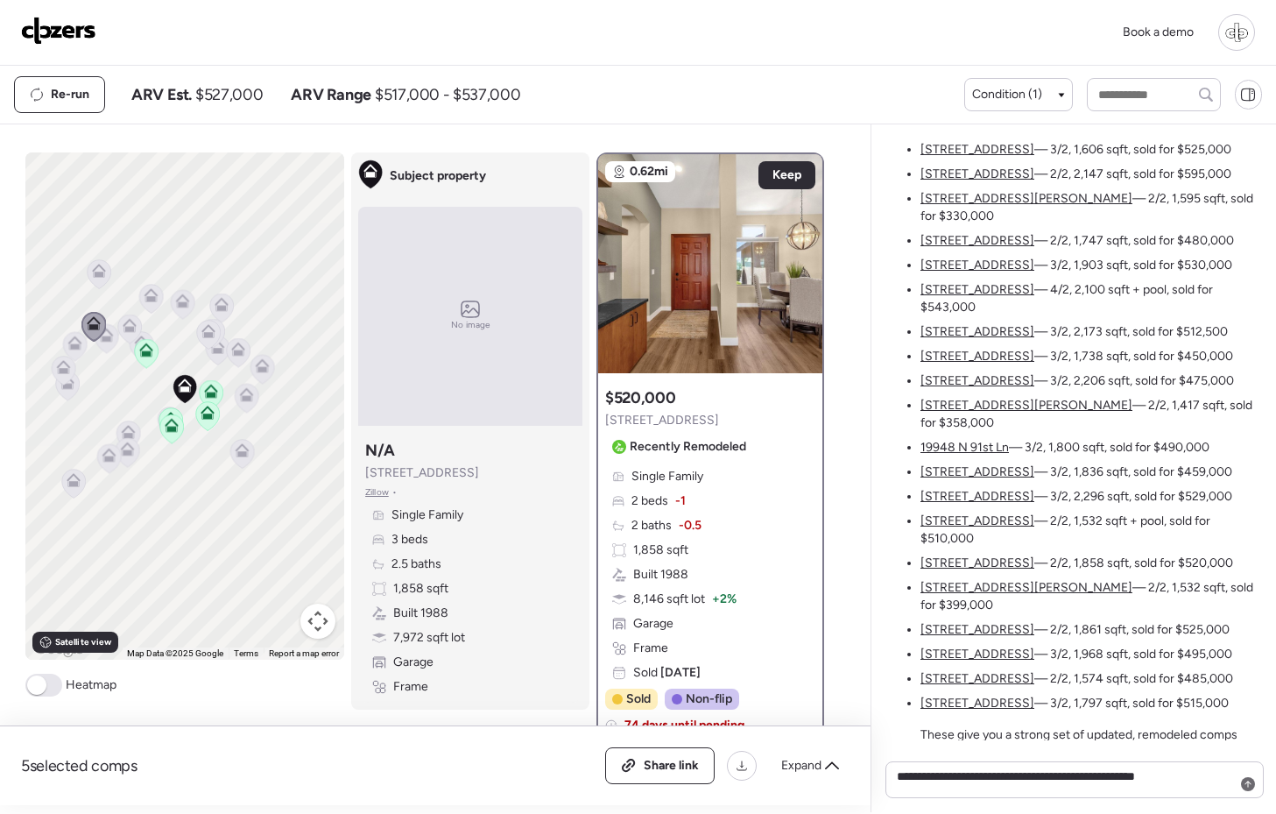
scroll to position [0, 0]
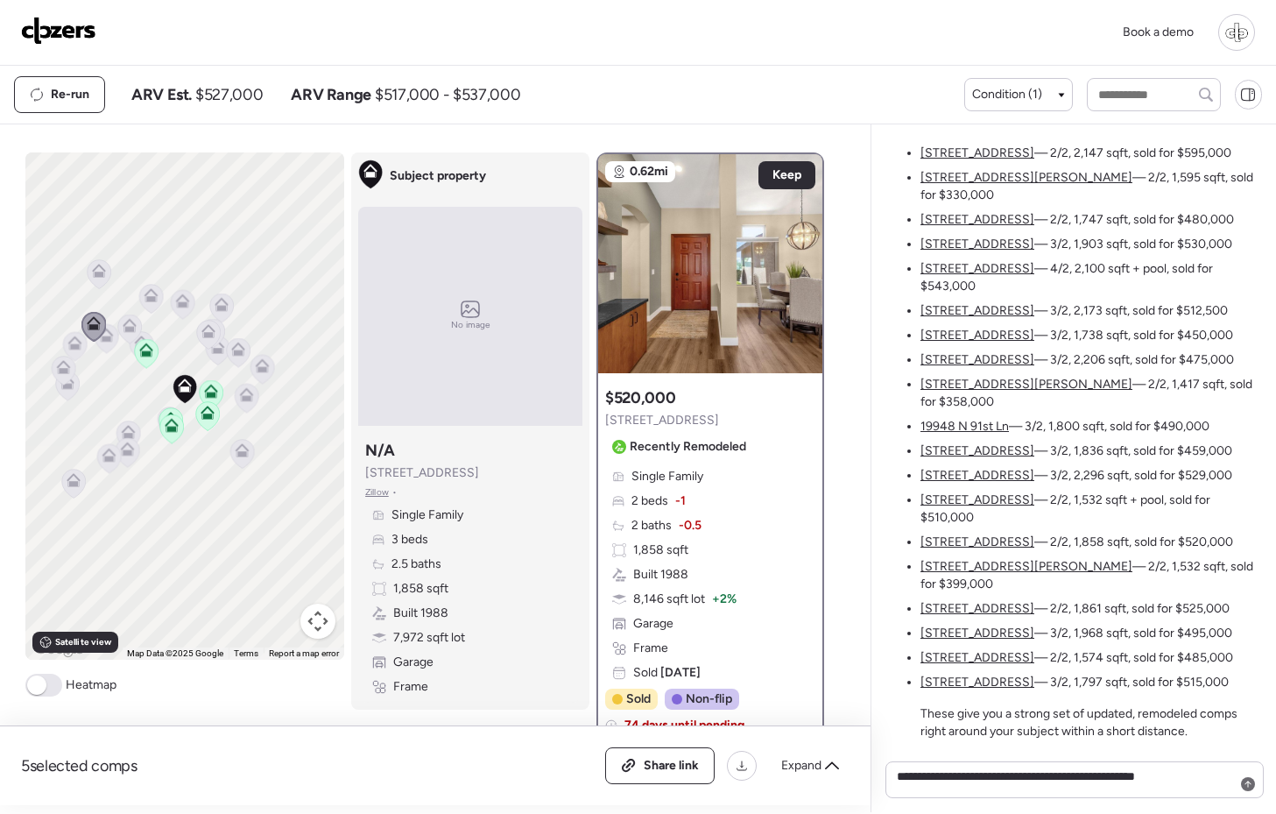
click at [949, 680] on u "[STREET_ADDRESS]" at bounding box center [977, 681] width 114 height 15
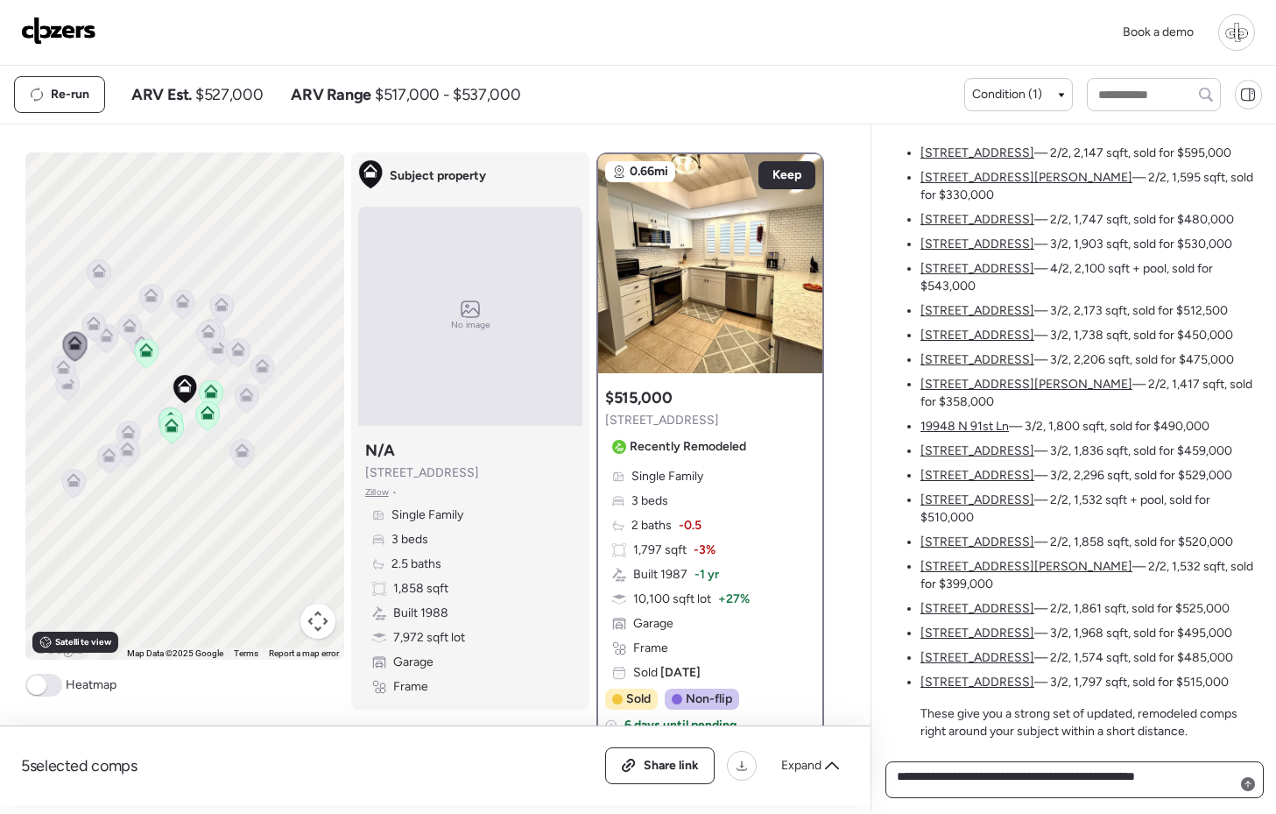
click at [997, 780] on textarea "**********" at bounding box center [1074, 780] width 363 height 32
type textarea "***"
type textarea "******"
type textarea "**********"
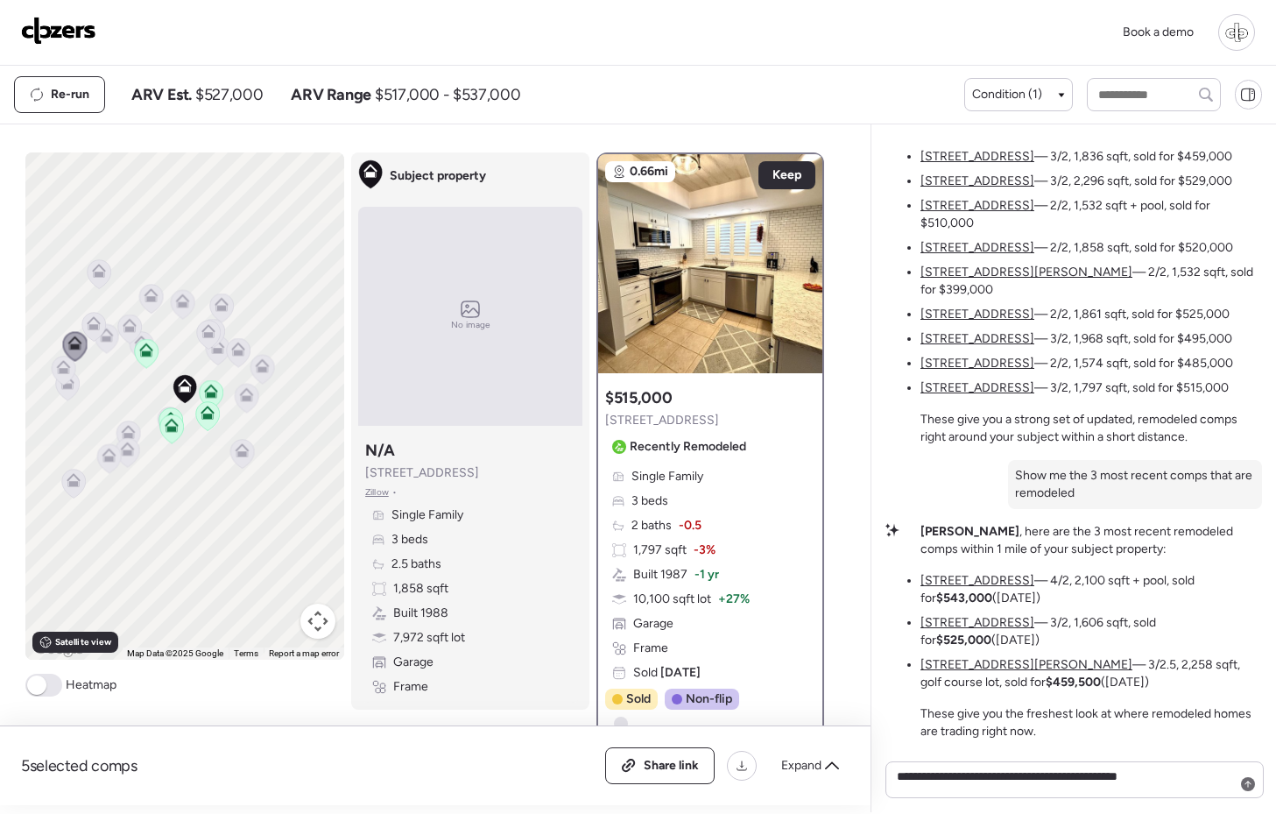
click at [982, 577] on u "[STREET_ADDRESS]" at bounding box center [977, 580] width 114 height 15
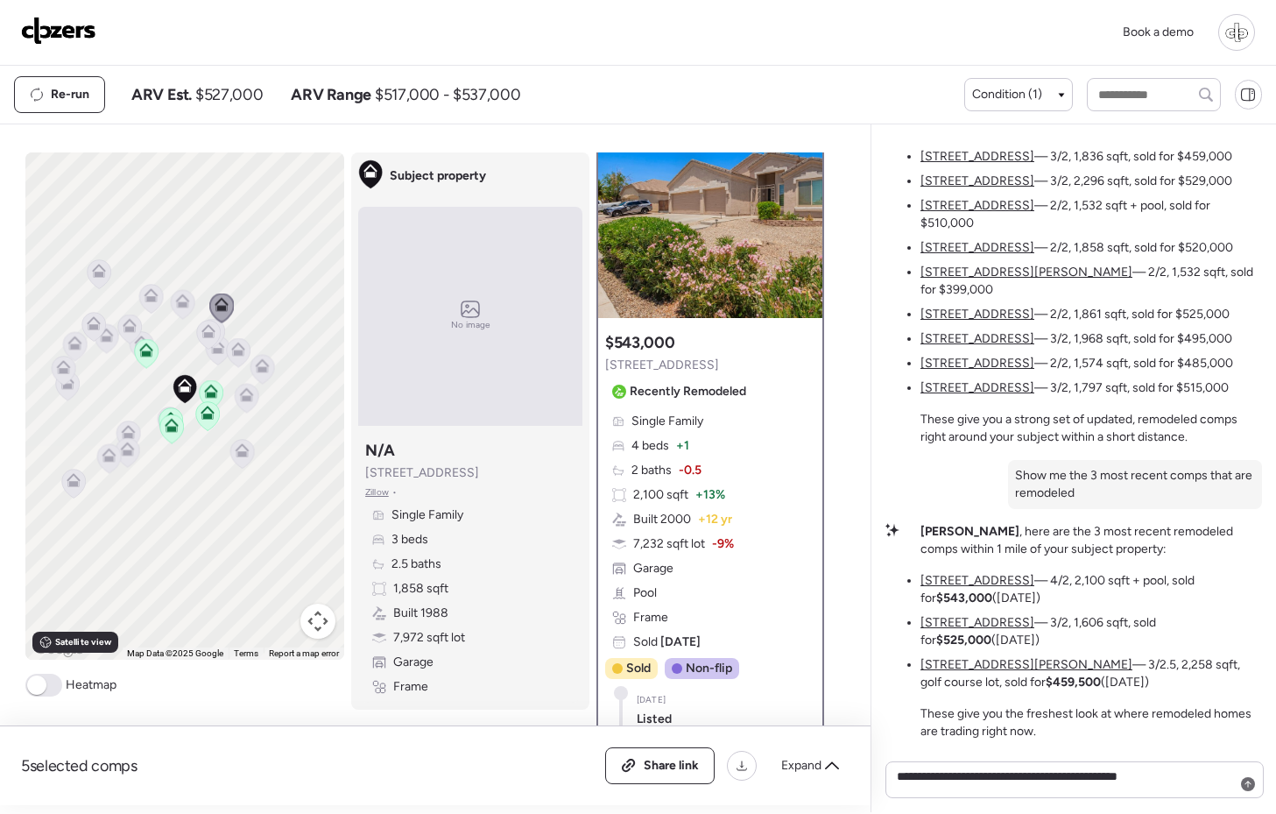
scroll to position [61, 0]
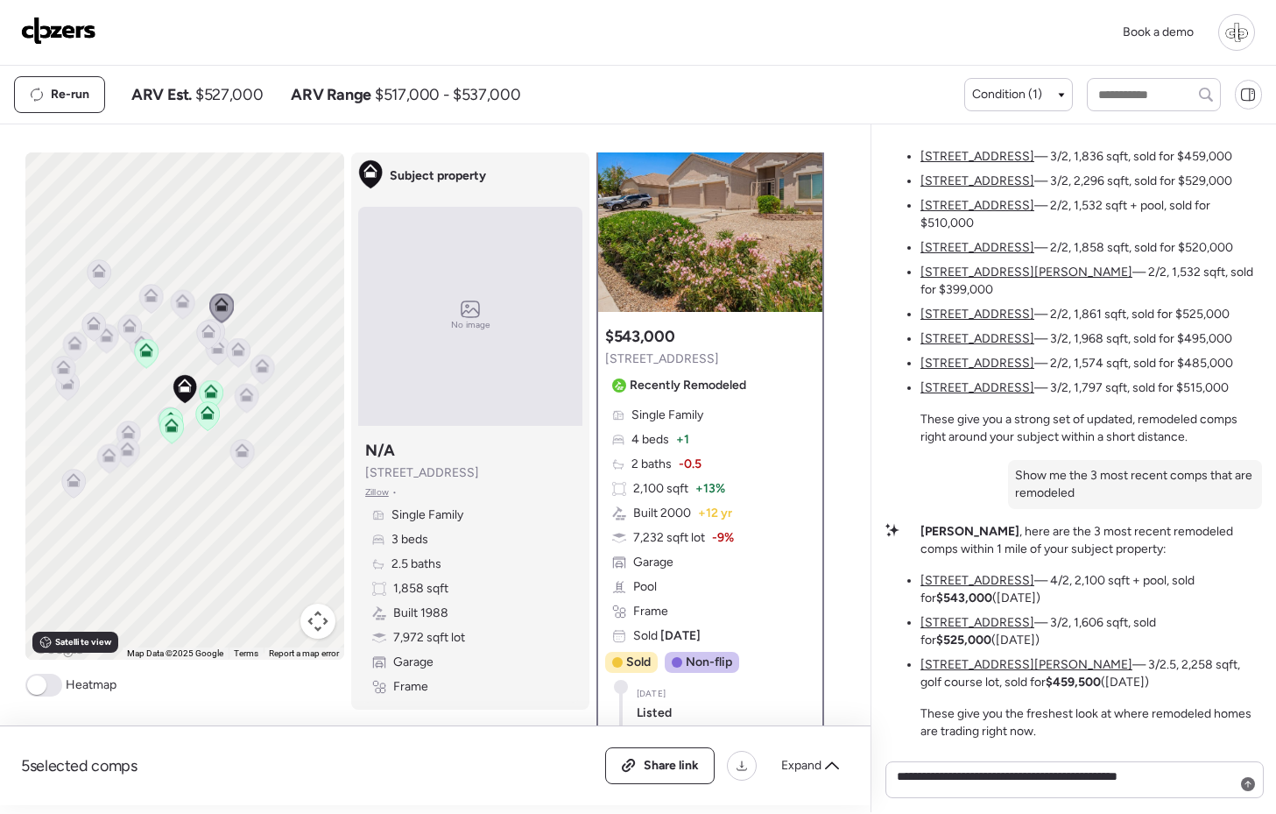
drag, startPoint x: 979, startPoint y: 599, endPoint x: 1054, endPoint y: 606, distance: 75.6
click at [1054, 606] on li "9142 W Pontiac Dr — 4/2, 2,100 sqft + pool, sold for $543,000 (6 days ago)" at bounding box center [1091, 589] width 342 height 35
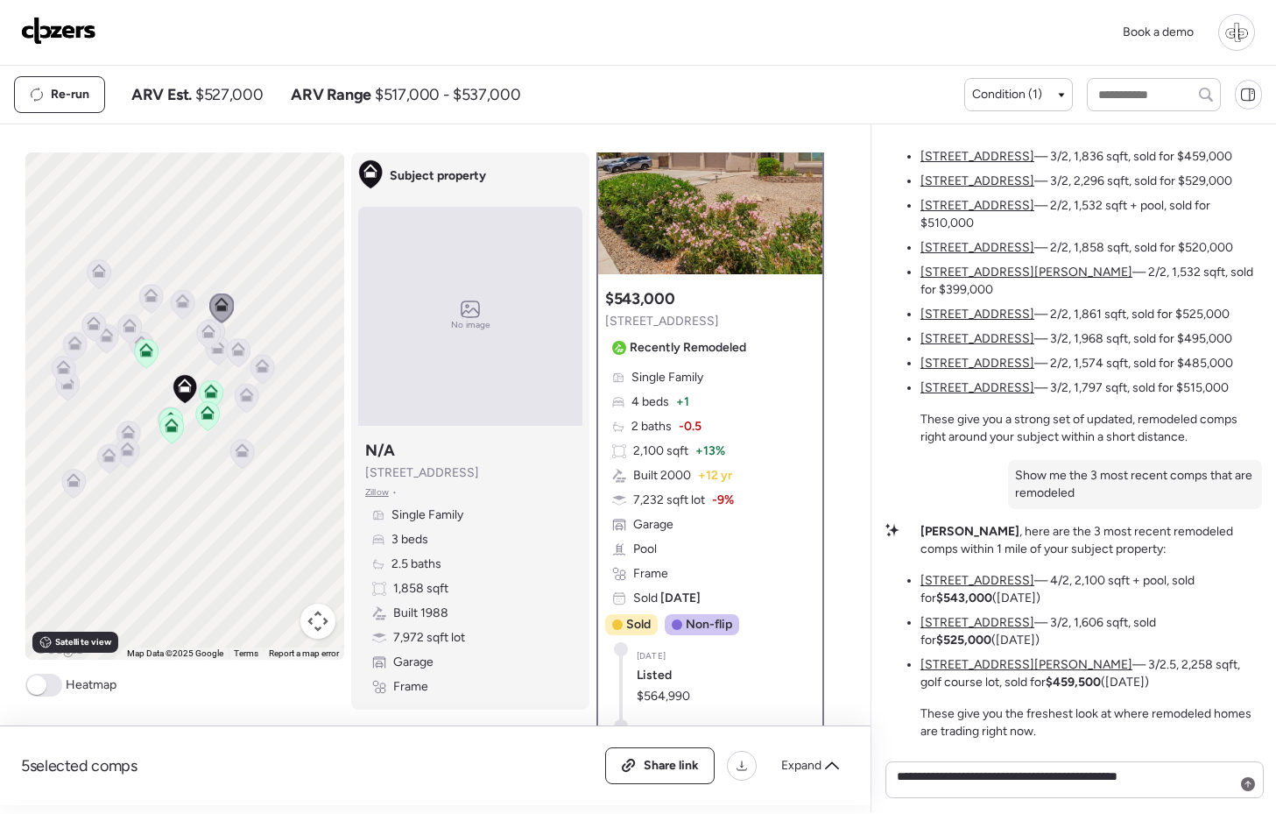
scroll to position [81, 0]
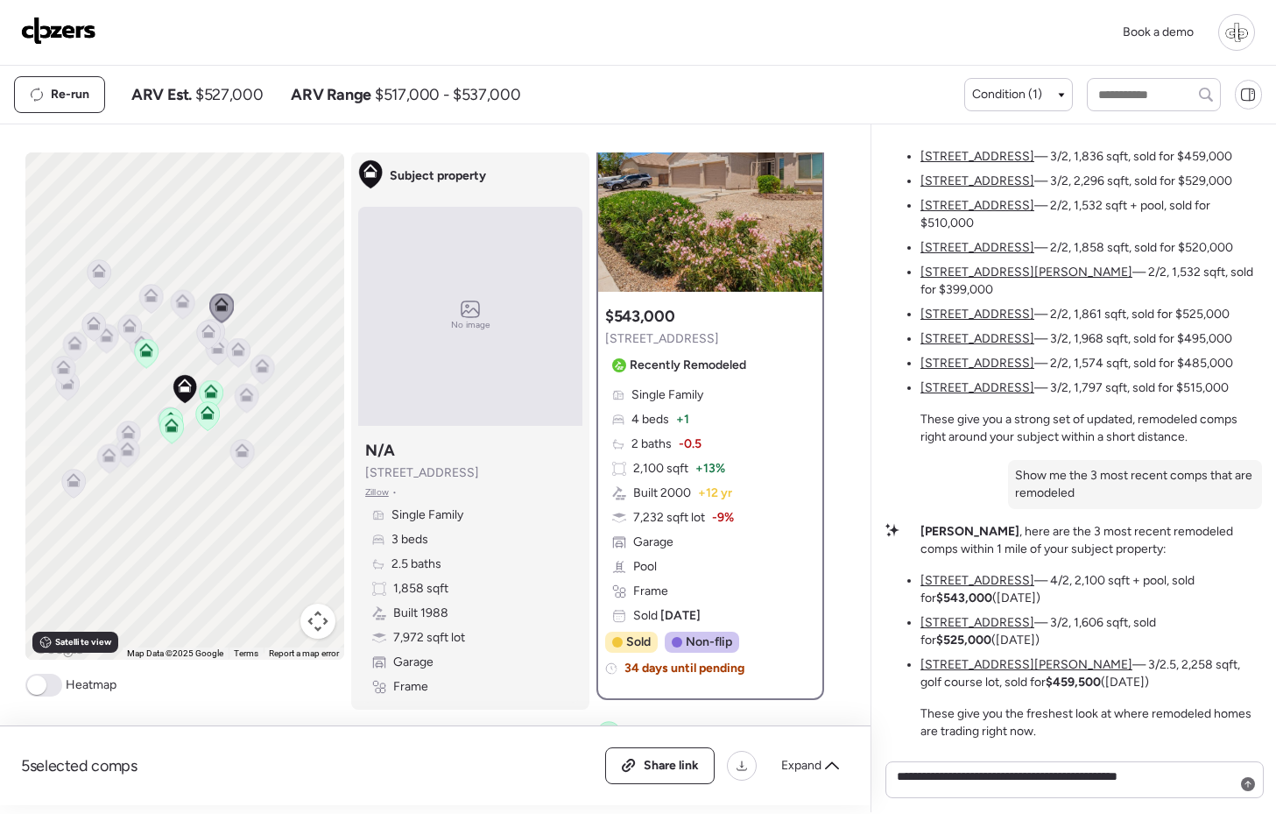
click at [966, 622] on u "[STREET_ADDRESS]" at bounding box center [977, 622] width 114 height 15
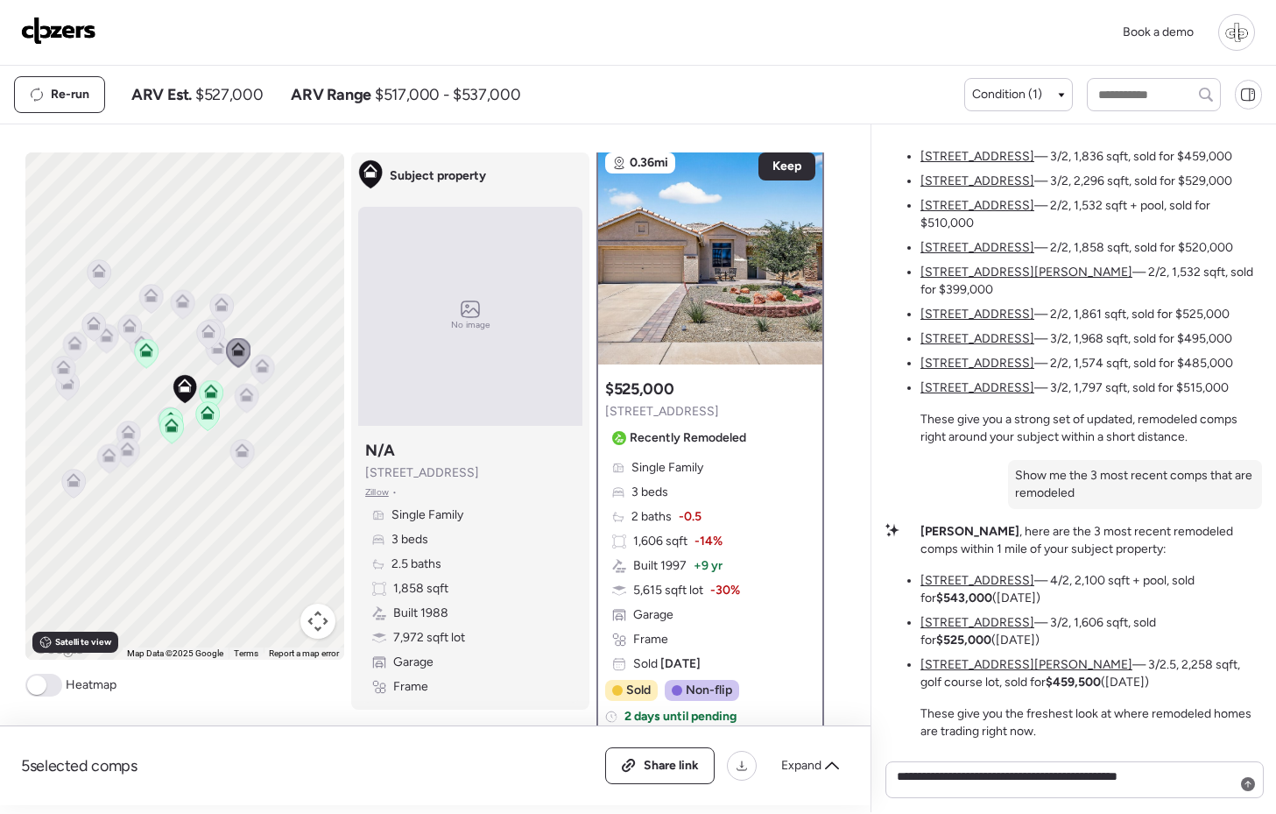
scroll to position [0, 0]
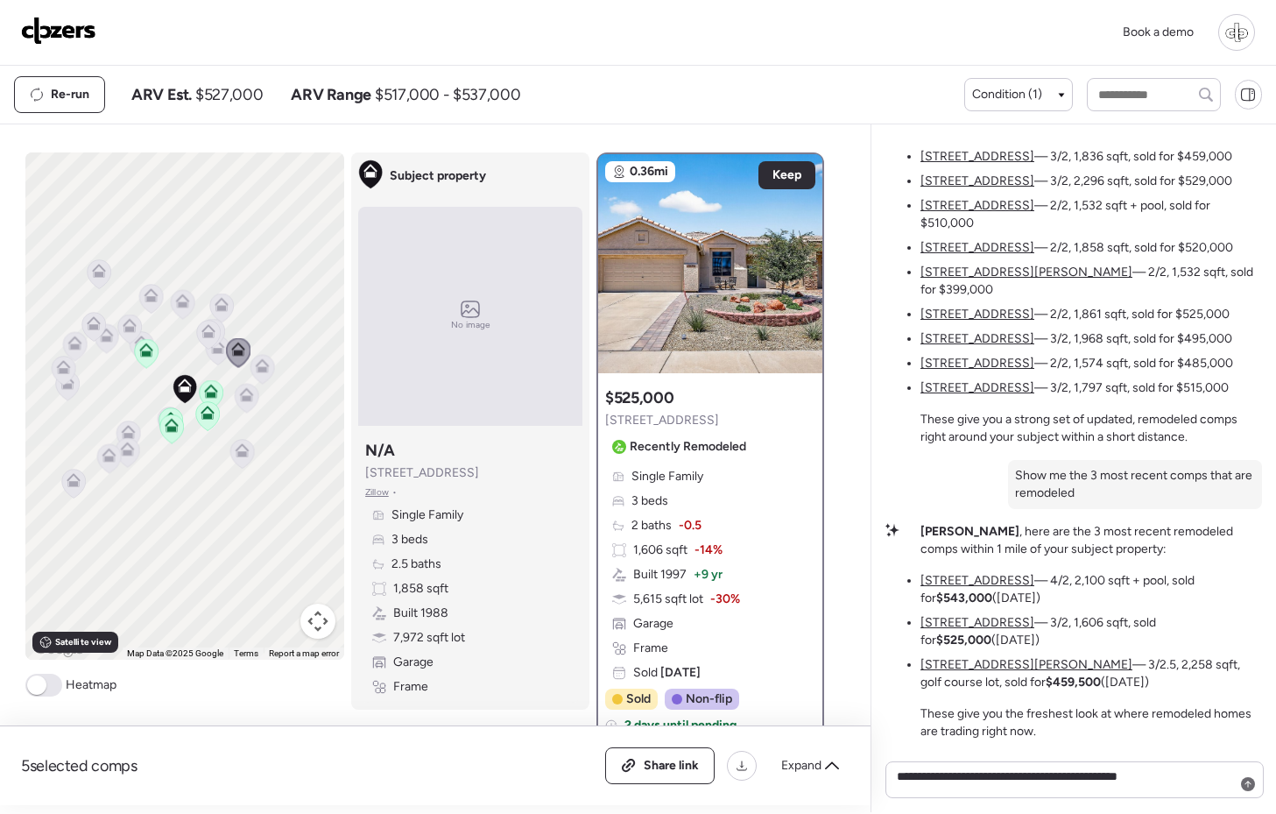
click at [967, 666] on u "[STREET_ADDRESS][PERSON_NAME]" at bounding box center [1026, 664] width 212 height 15
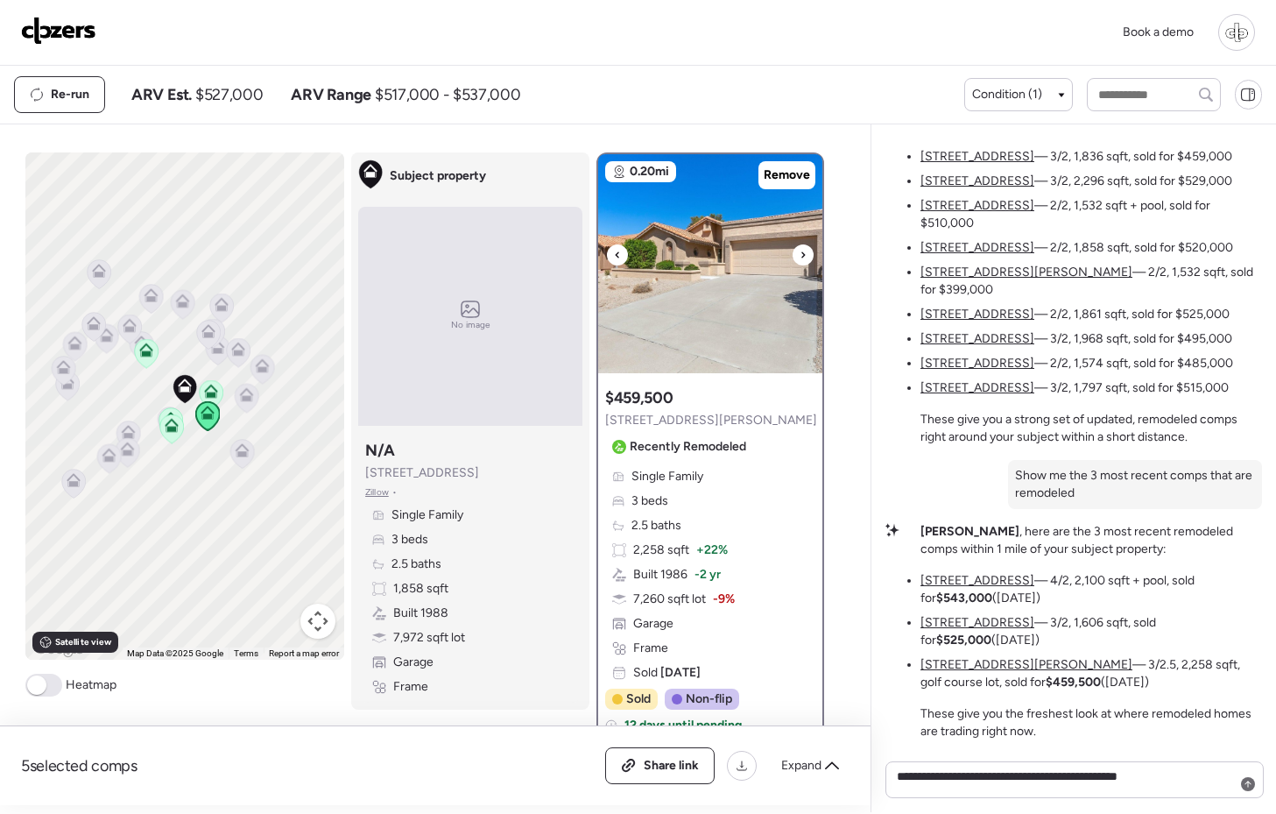
click at [734, 282] on img at bounding box center [710, 263] width 224 height 219
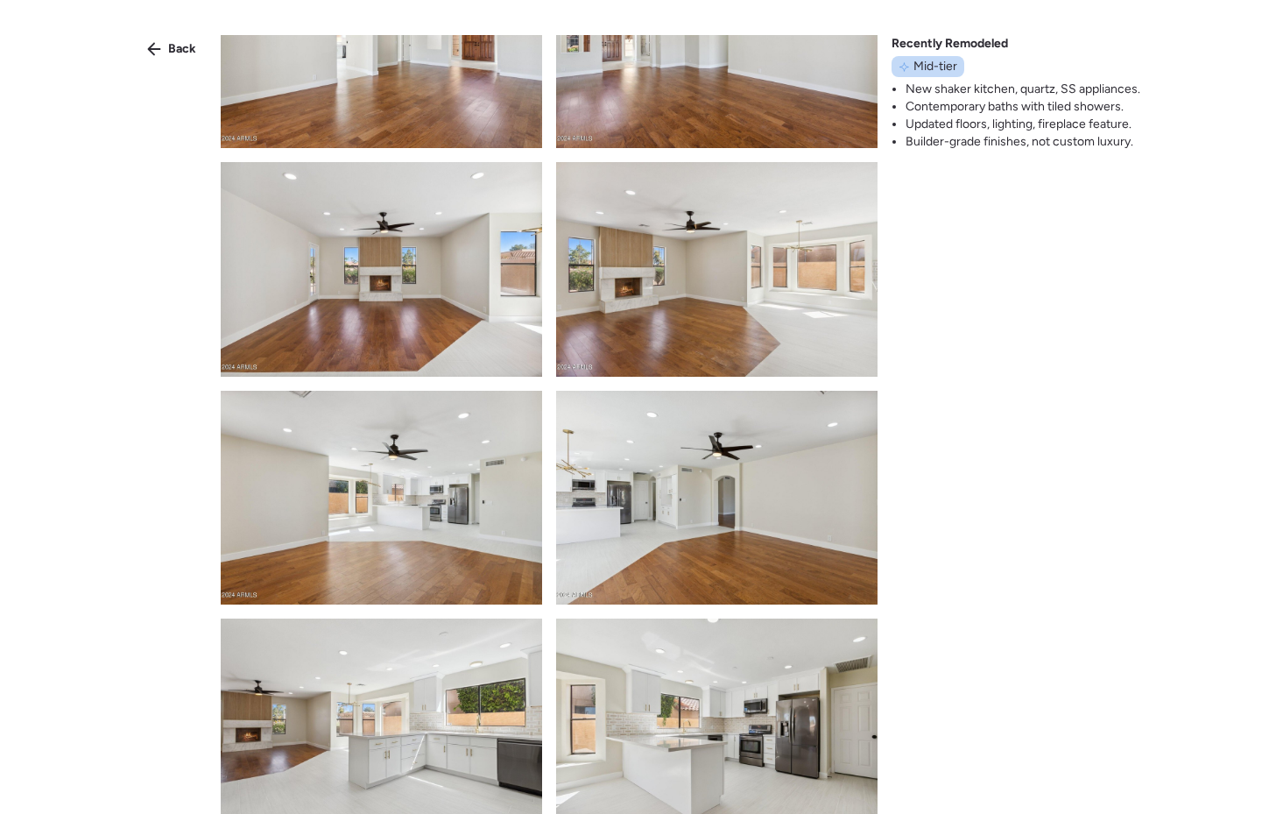
scroll to position [1217, 0]
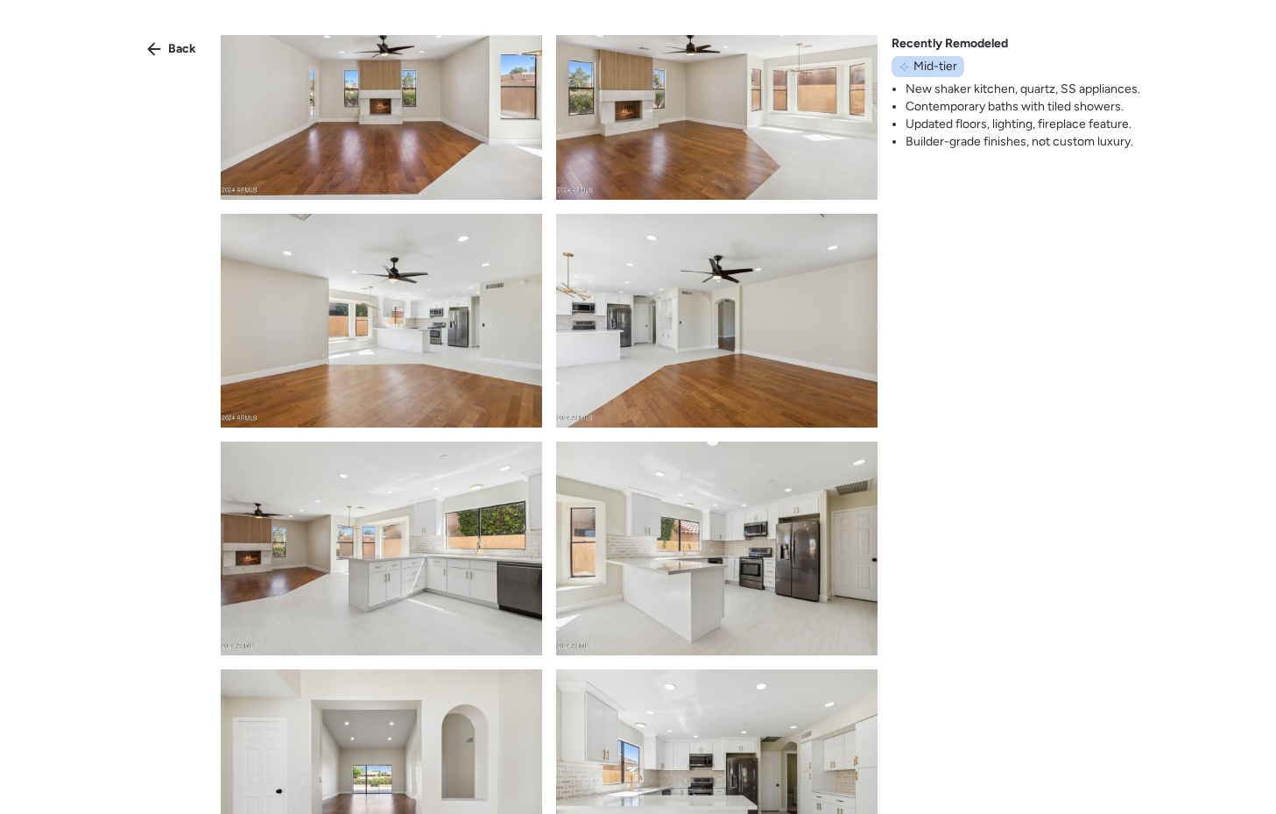
click at [157, 33] on div "Back Recently Remodeled Mid-tier New shaker kitchen, quartz, SS appliances. Con…" at bounding box center [638, 438] width 1276 height 877
click at [157, 40] on div "Back" at bounding box center [172, 49] width 70 height 28
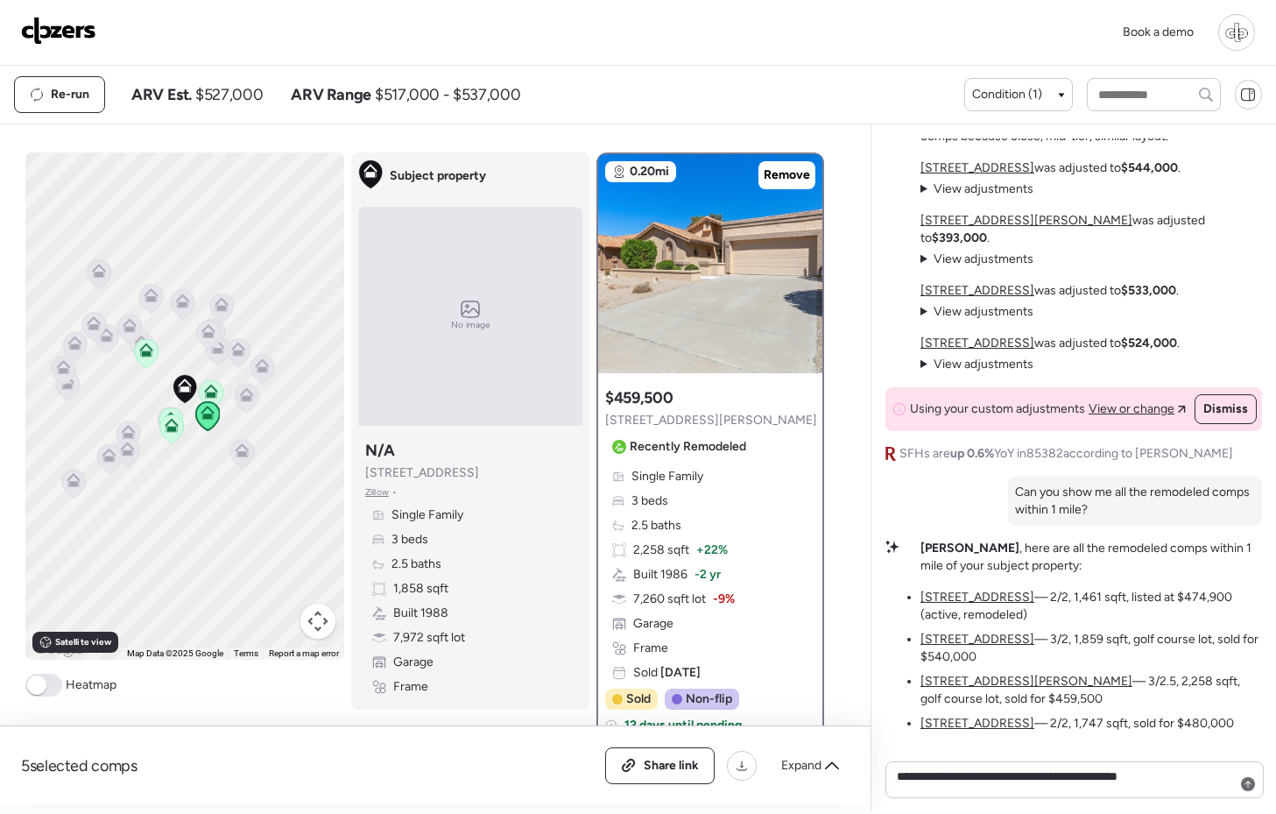
scroll to position [-969, 0]
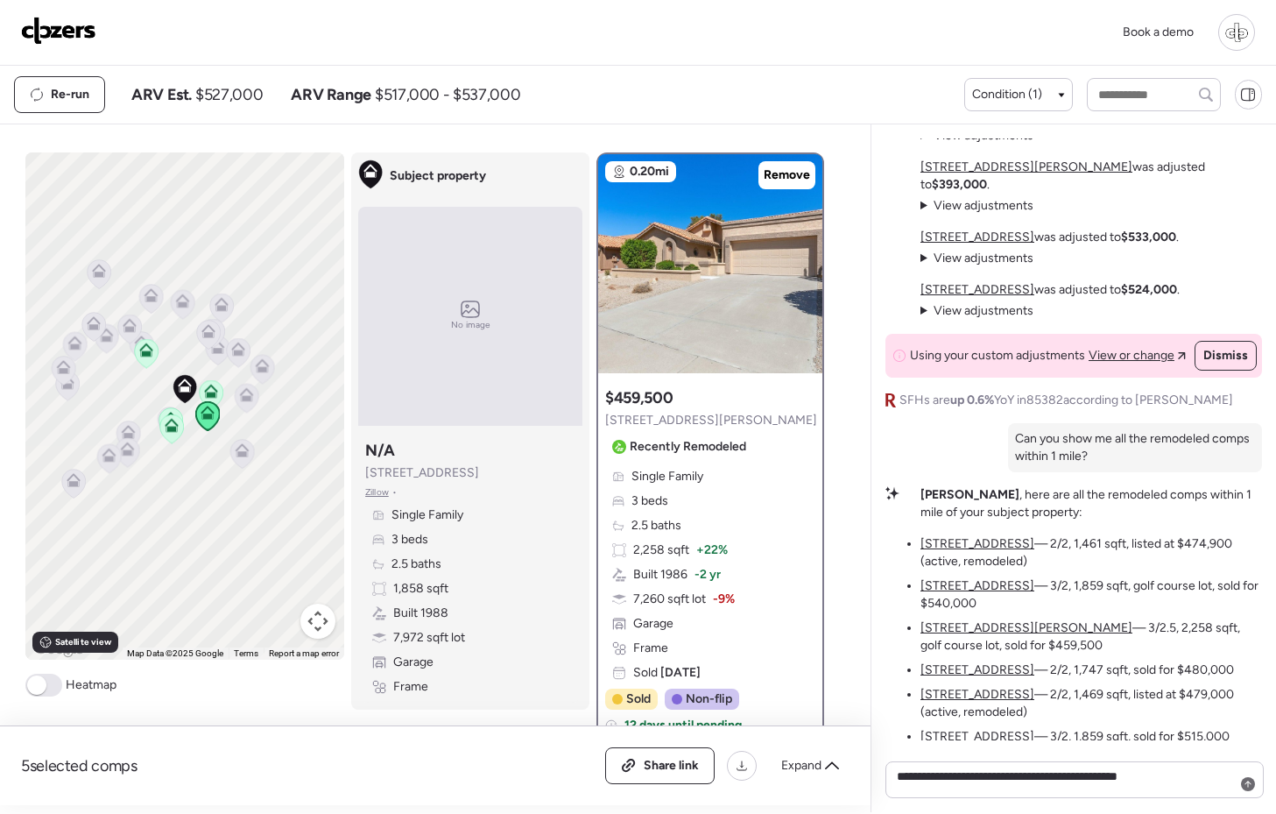
click at [1093, 465] on p "Can you show me all the remodeled comps within 1 mile?" at bounding box center [1135, 447] width 240 height 35
copy div "Can you show me all the remodeled comps within 1 mile?"
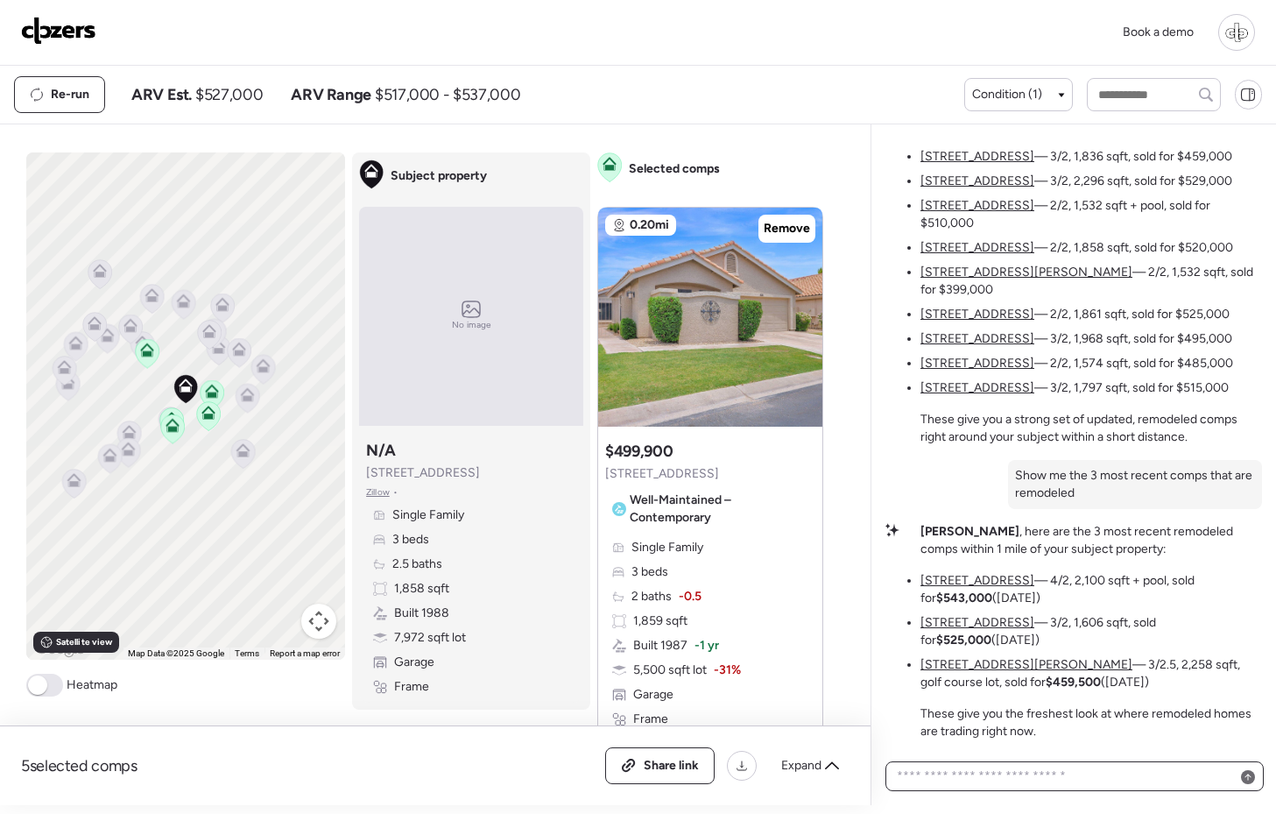
click at [952, 779] on textarea at bounding box center [1074, 776] width 363 height 25
paste textarea "**********"
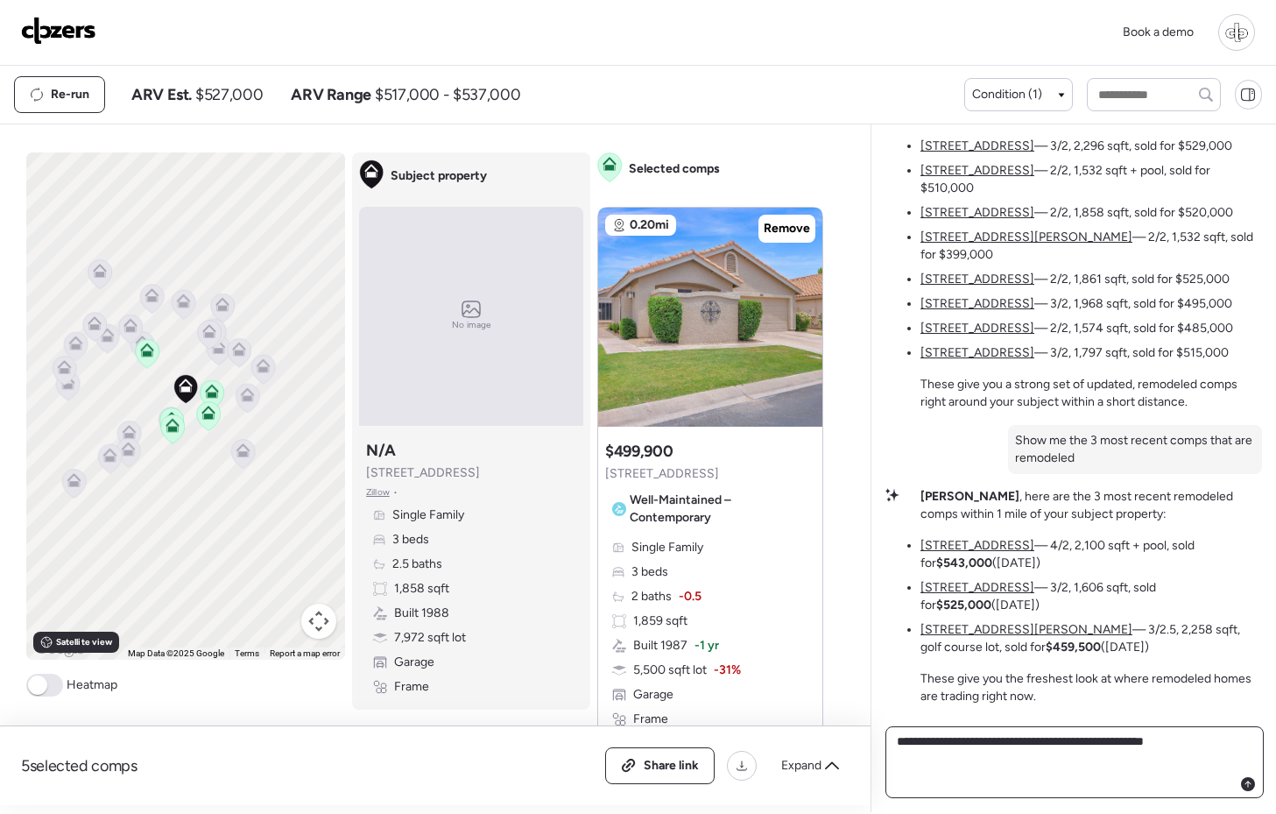
type textarea "**********"
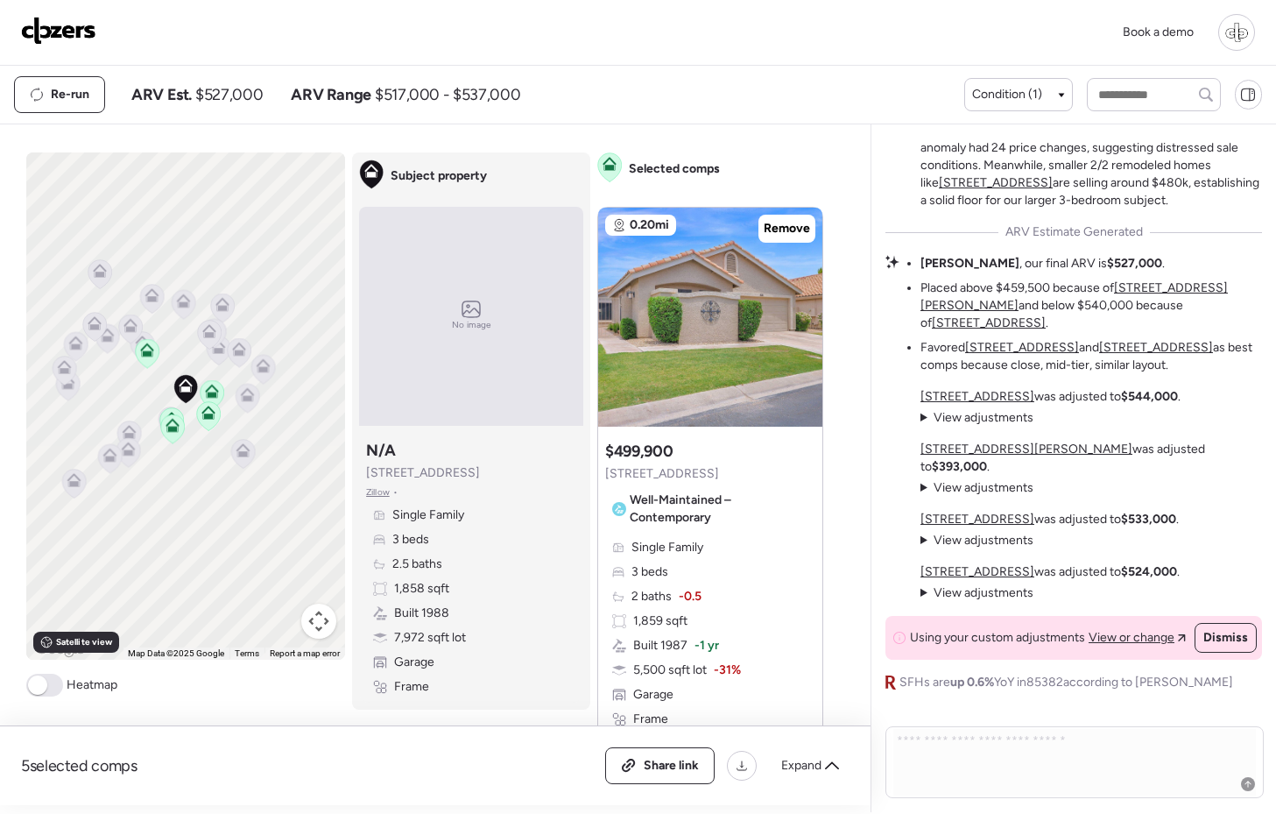
scroll to position [-1828, 0]
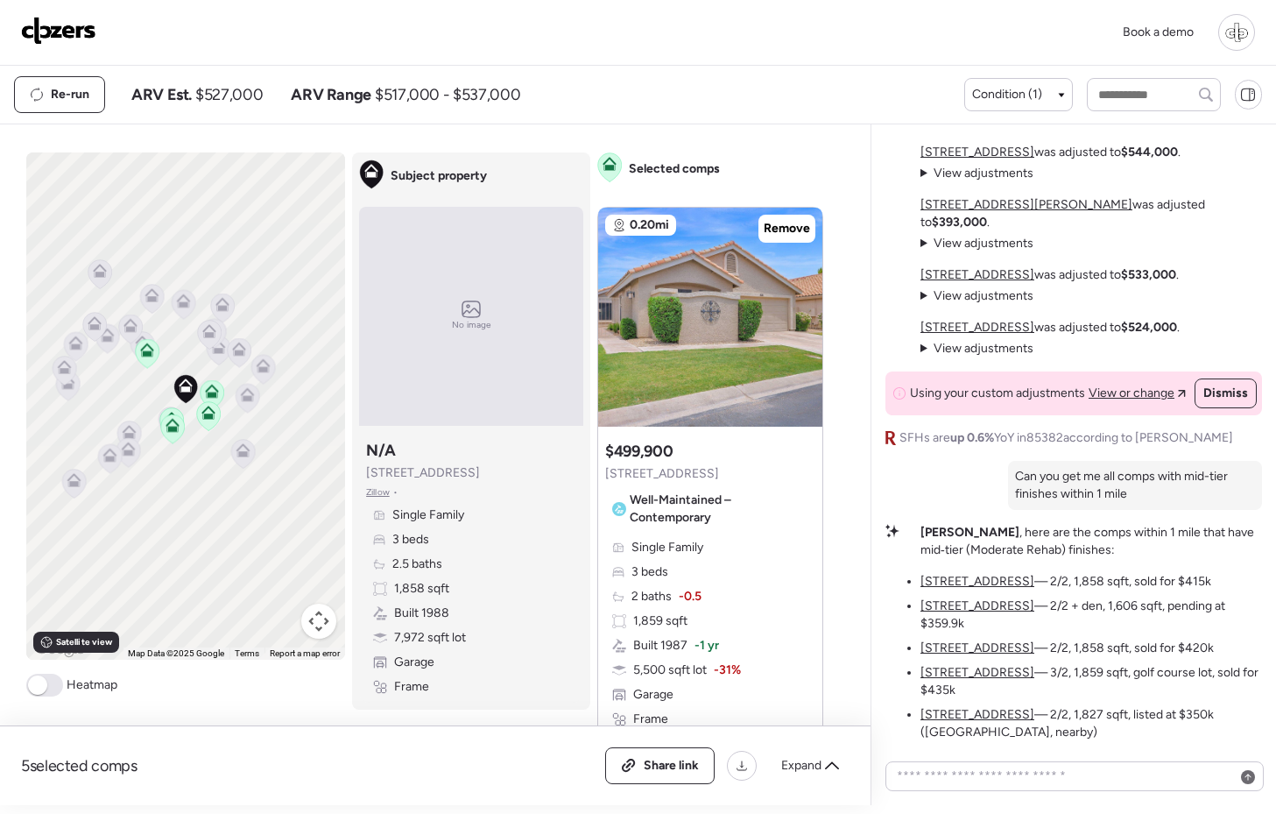
scroll to position [-1404, 0]
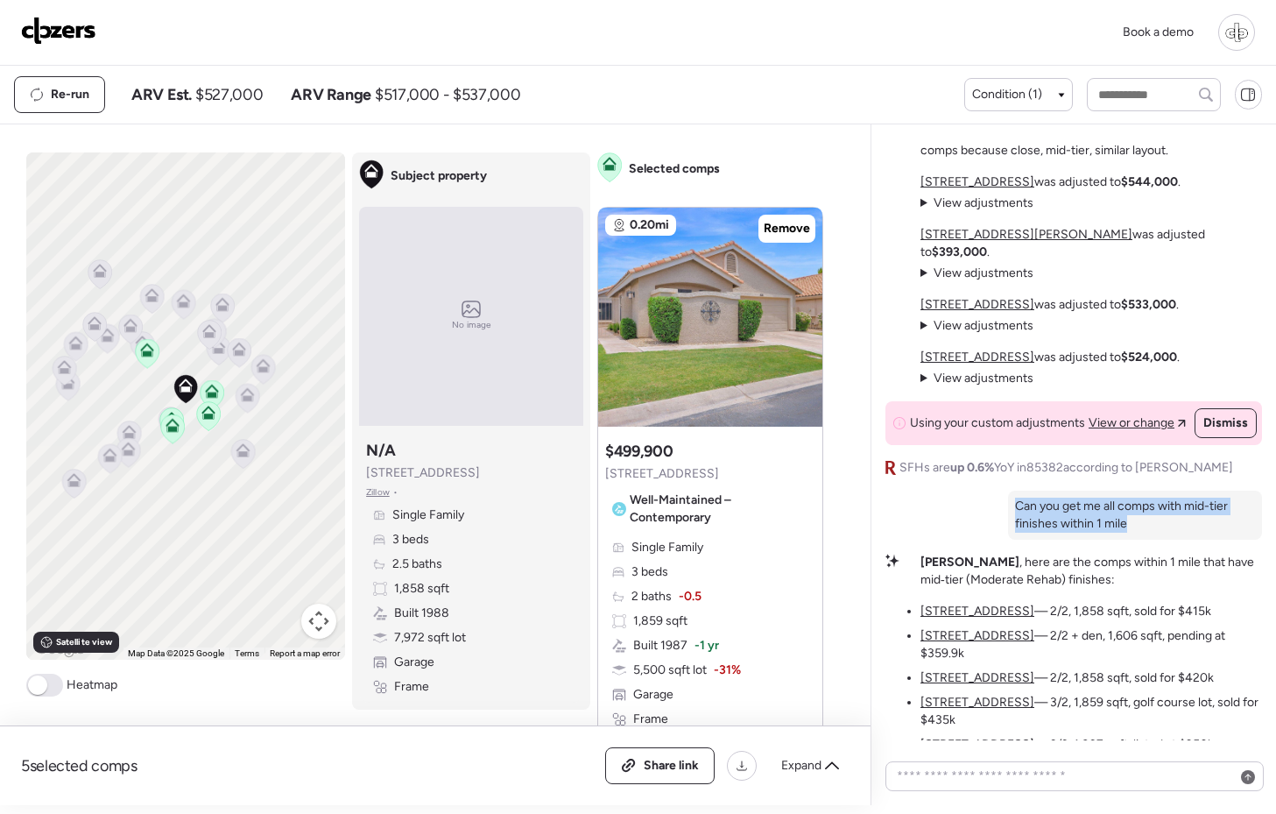
drag, startPoint x: 1140, startPoint y: 612, endPoint x: 1006, endPoint y: 584, distance: 136.9
copy p "Can you get me all comps with mid-tier finishes within 1 mile"
click at [938, 770] on textarea at bounding box center [1074, 776] width 363 height 25
paste textarea "**********"
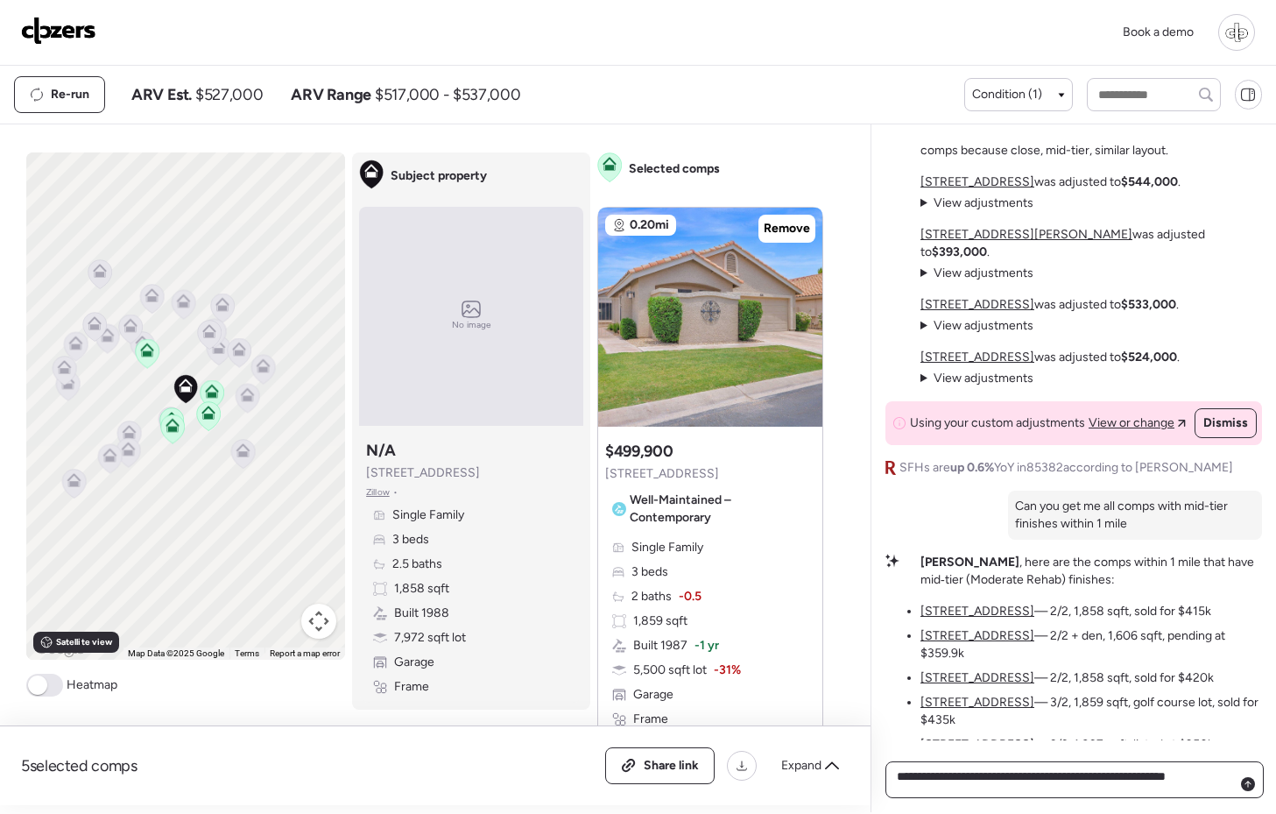
type textarea "**********"
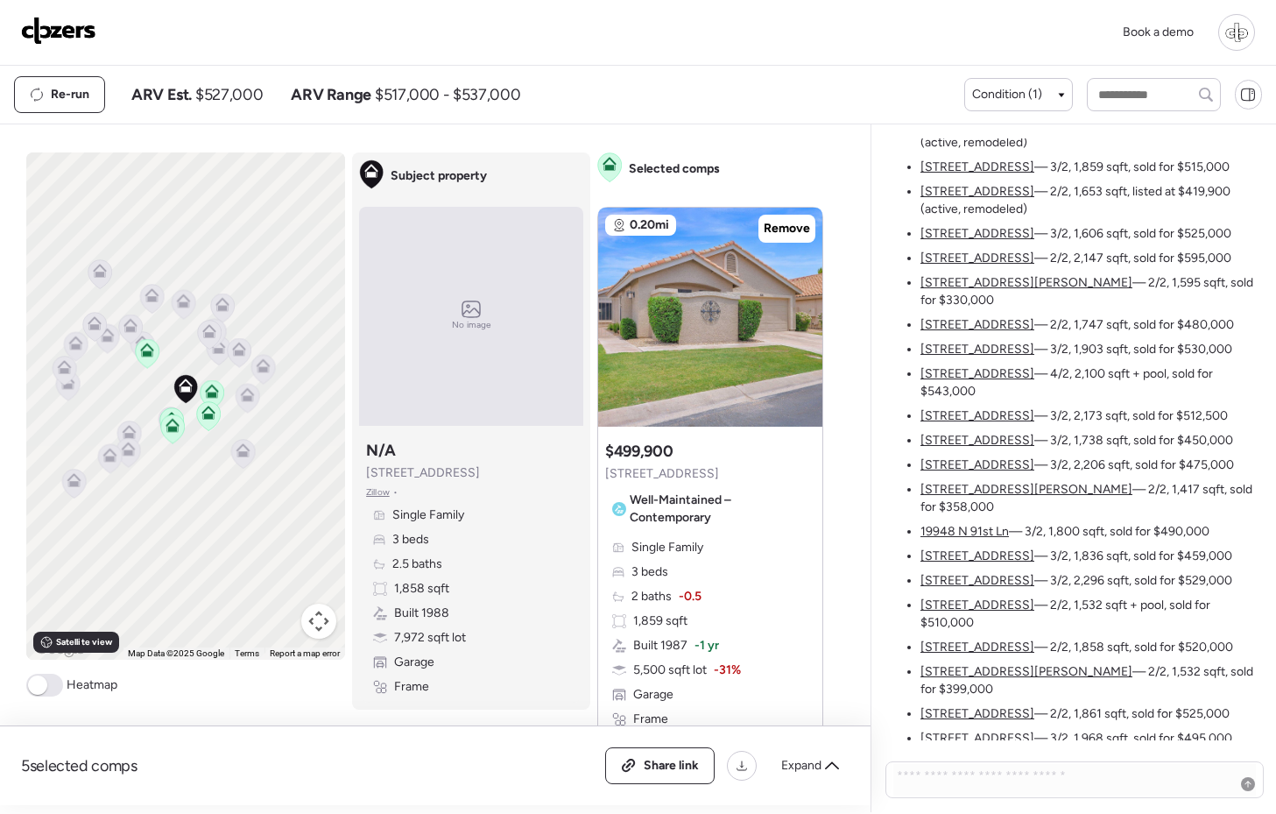
scroll to position [0, 0]
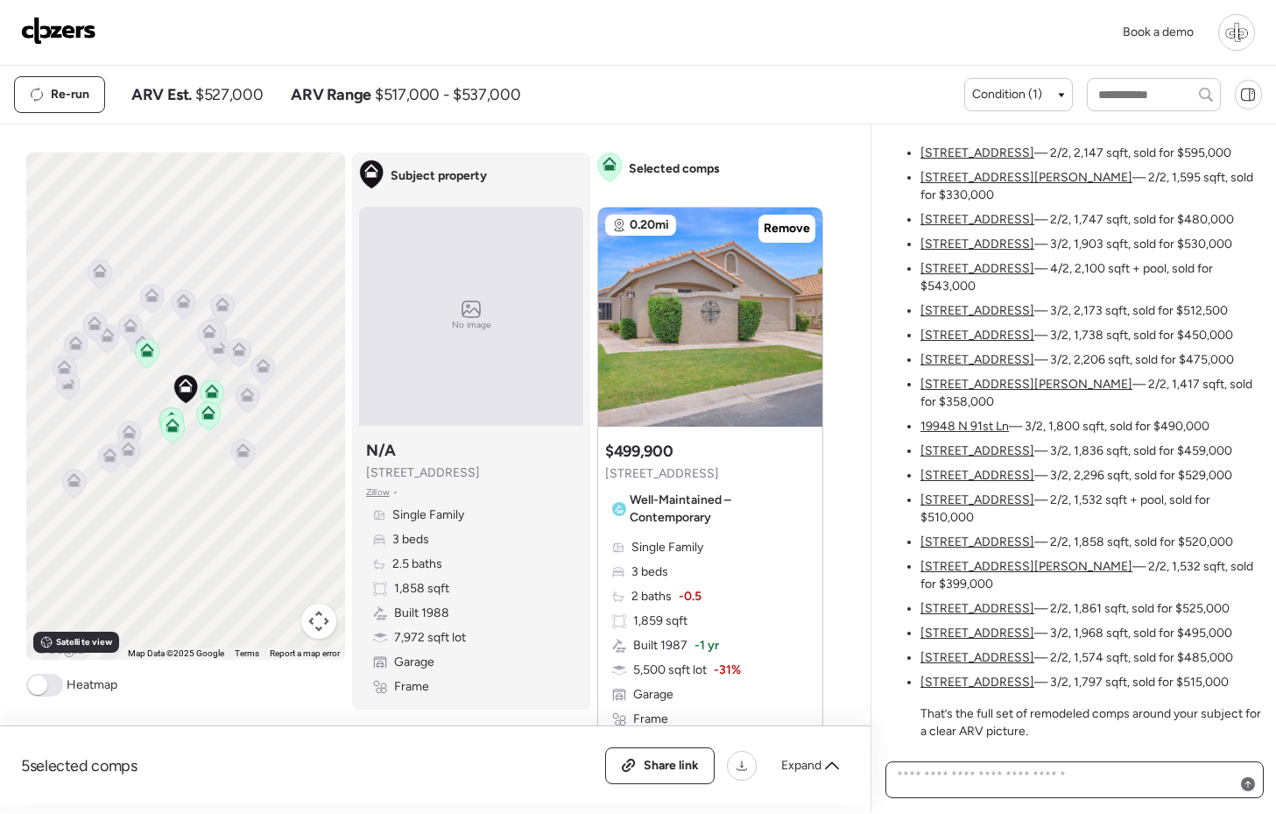
click at [1036, 784] on textarea at bounding box center [1074, 780] width 363 height 32
paste textarea "**********"
type textarea "**********"
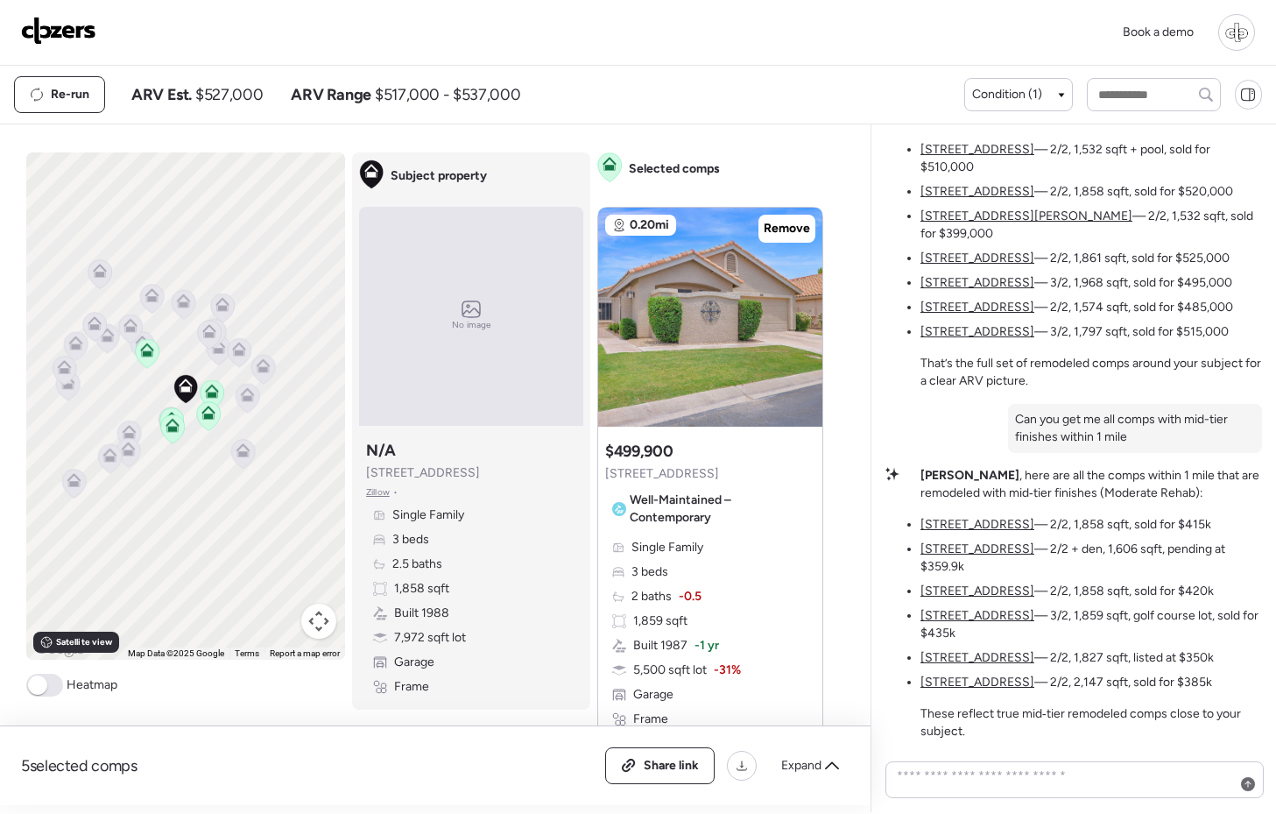
click at [974, 532] on u "[STREET_ADDRESS]" at bounding box center [977, 524] width 114 height 15
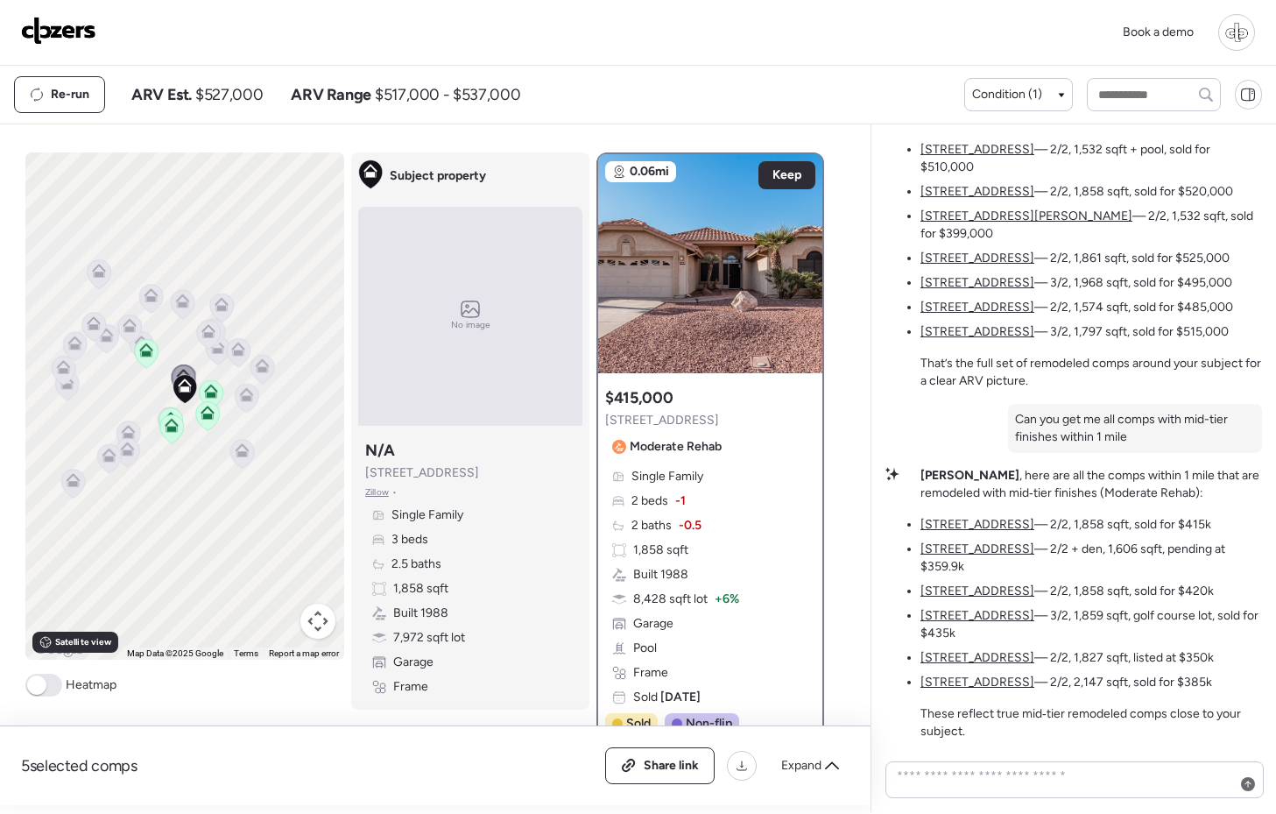
click at [974, 556] on u "[STREET_ADDRESS]" at bounding box center [977, 548] width 114 height 15
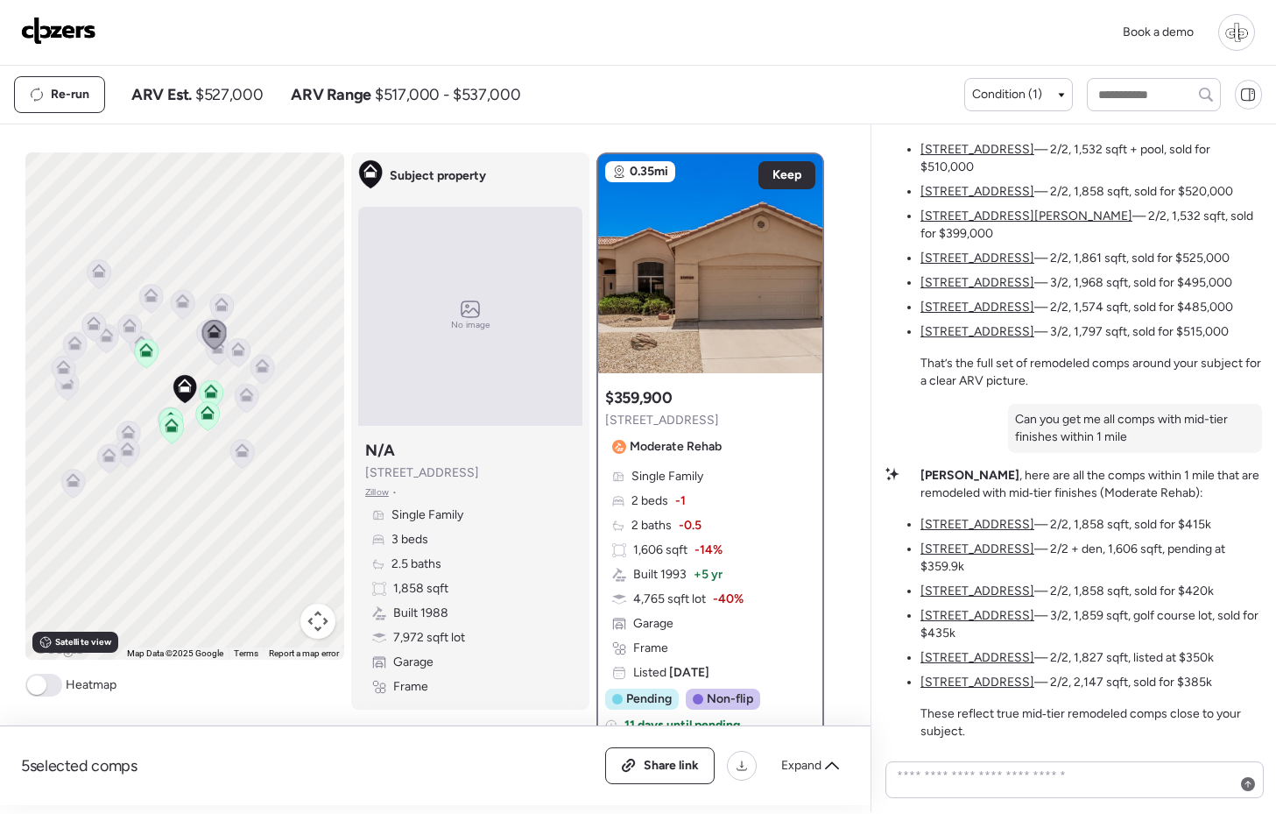
click at [975, 592] on u "[STREET_ADDRESS]" at bounding box center [977, 590] width 114 height 15
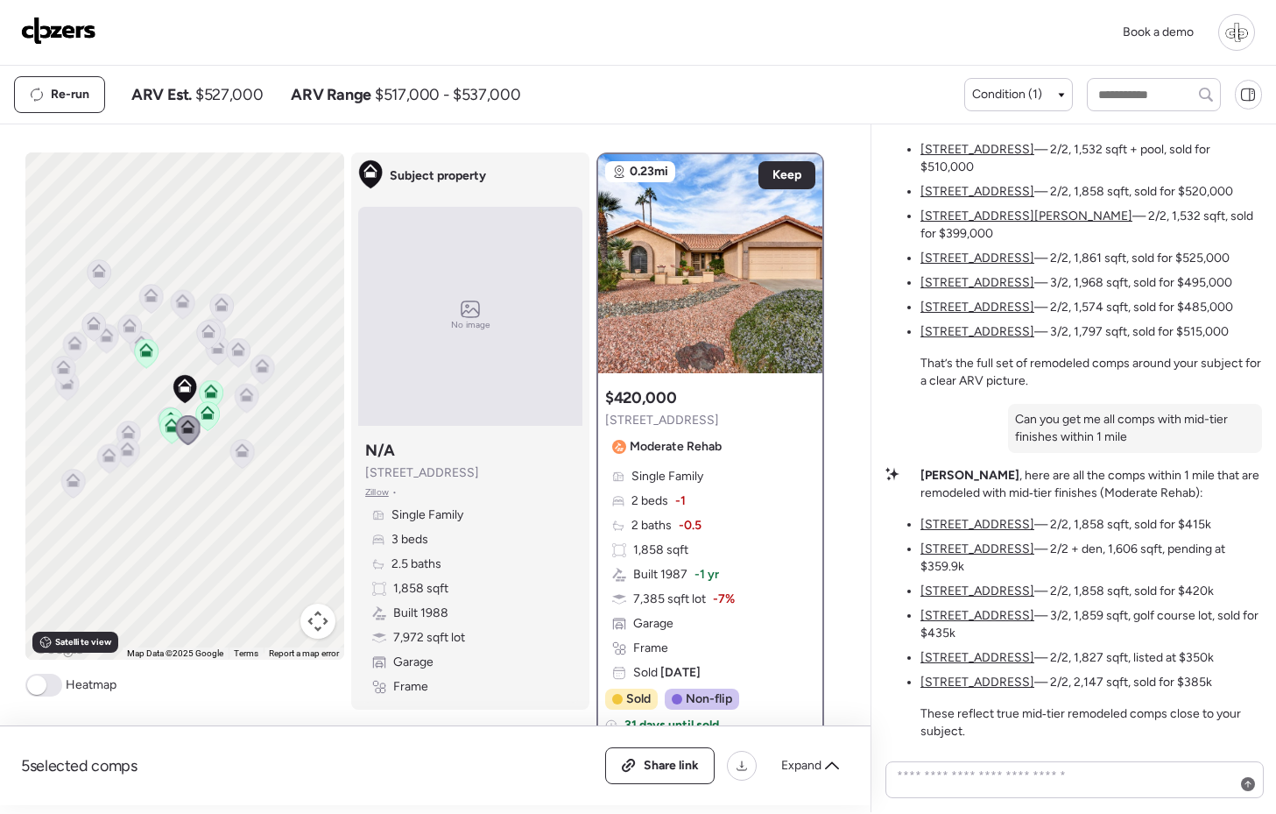
click at [975, 623] on u "[STREET_ADDRESS]" at bounding box center [977, 615] width 114 height 15
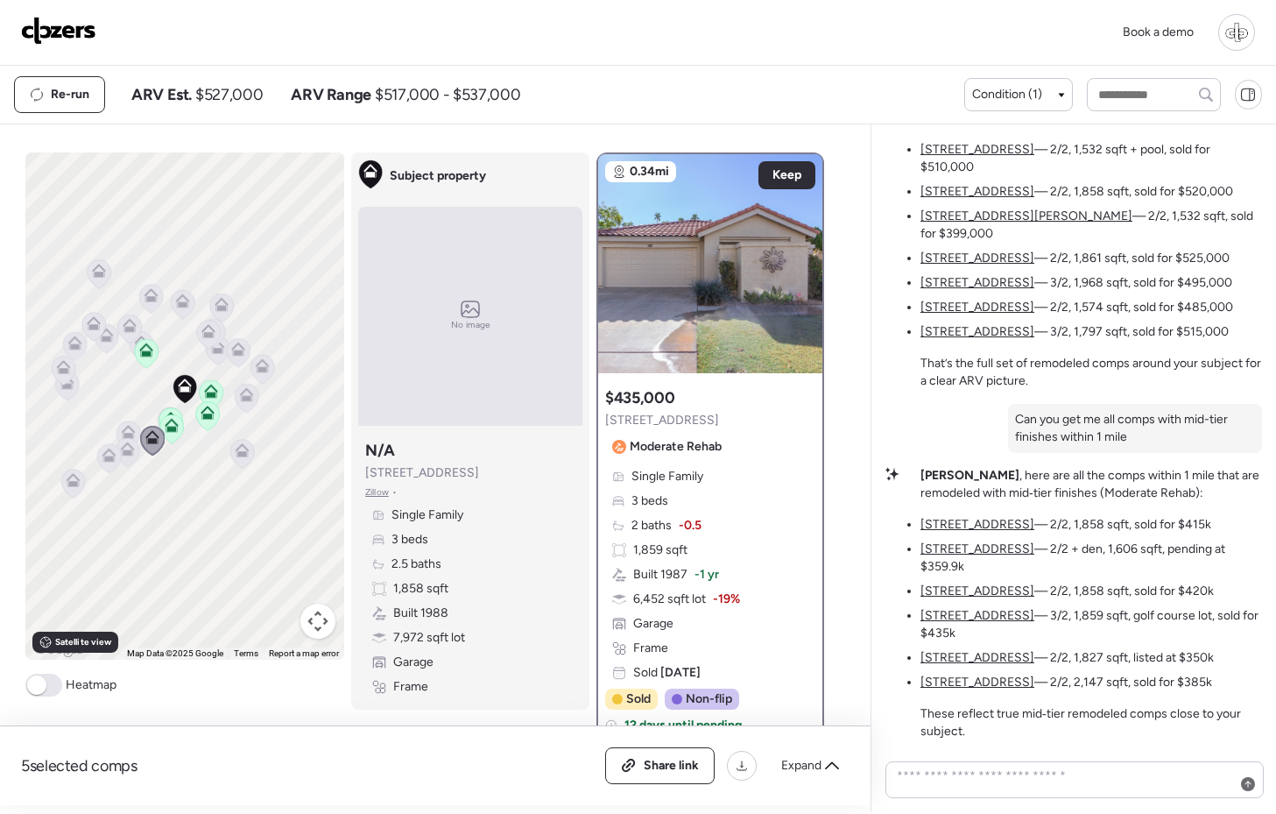
click at [962, 662] on u "[STREET_ADDRESS]" at bounding box center [977, 657] width 114 height 15
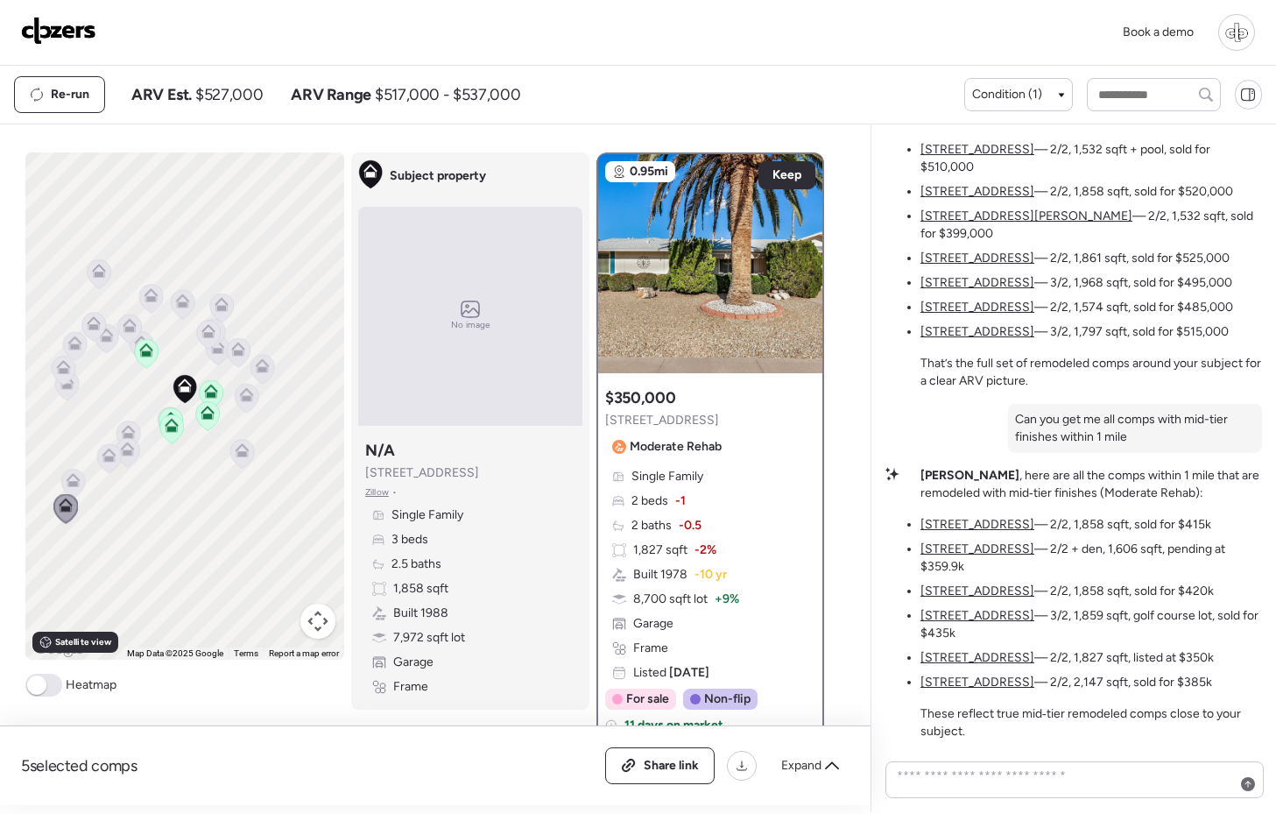
click at [961, 679] on u "[STREET_ADDRESS]" at bounding box center [977, 681] width 114 height 15
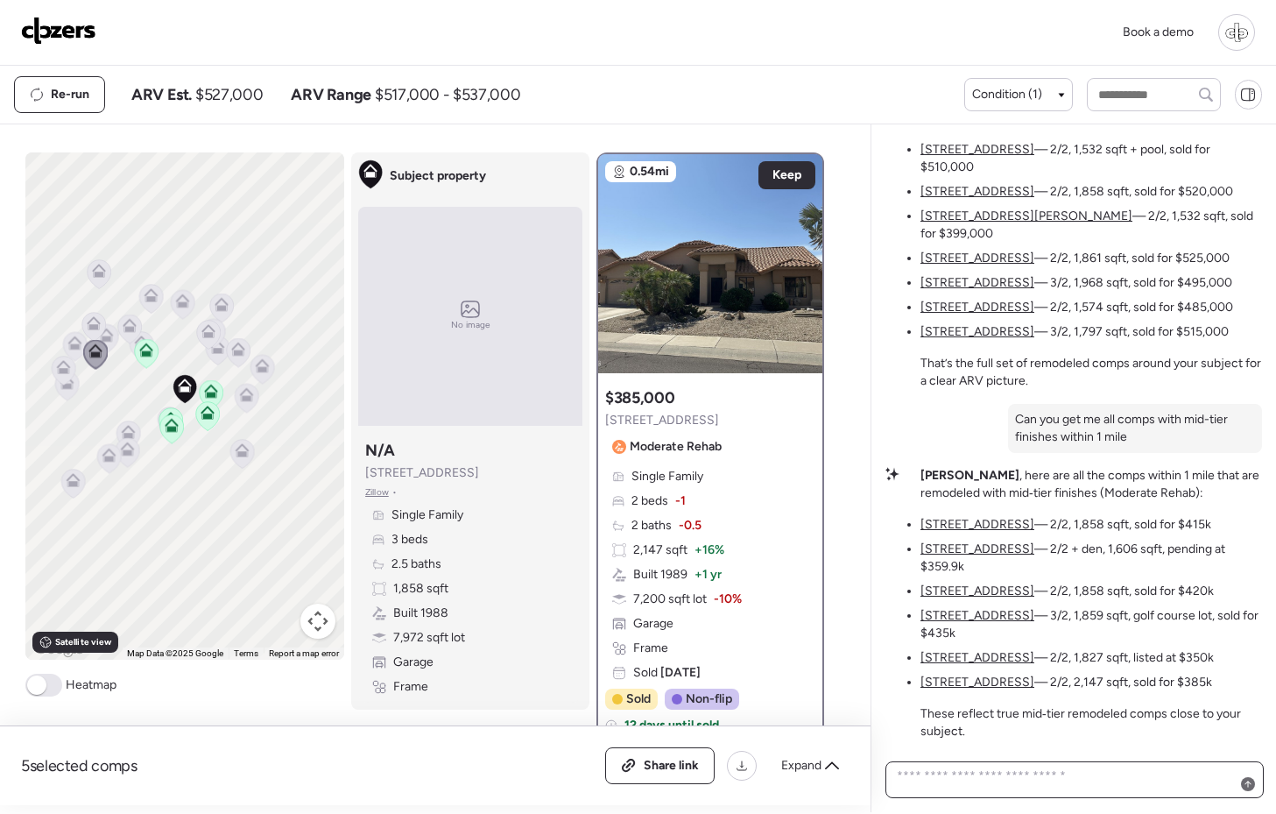
click at [913, 779] on textarea at bounding box center [1074, 780] width 363 height 32
paste textarea "**********"
type textarea "**********"
